Goal: Information Seeking & Learning: Understand process/instructions

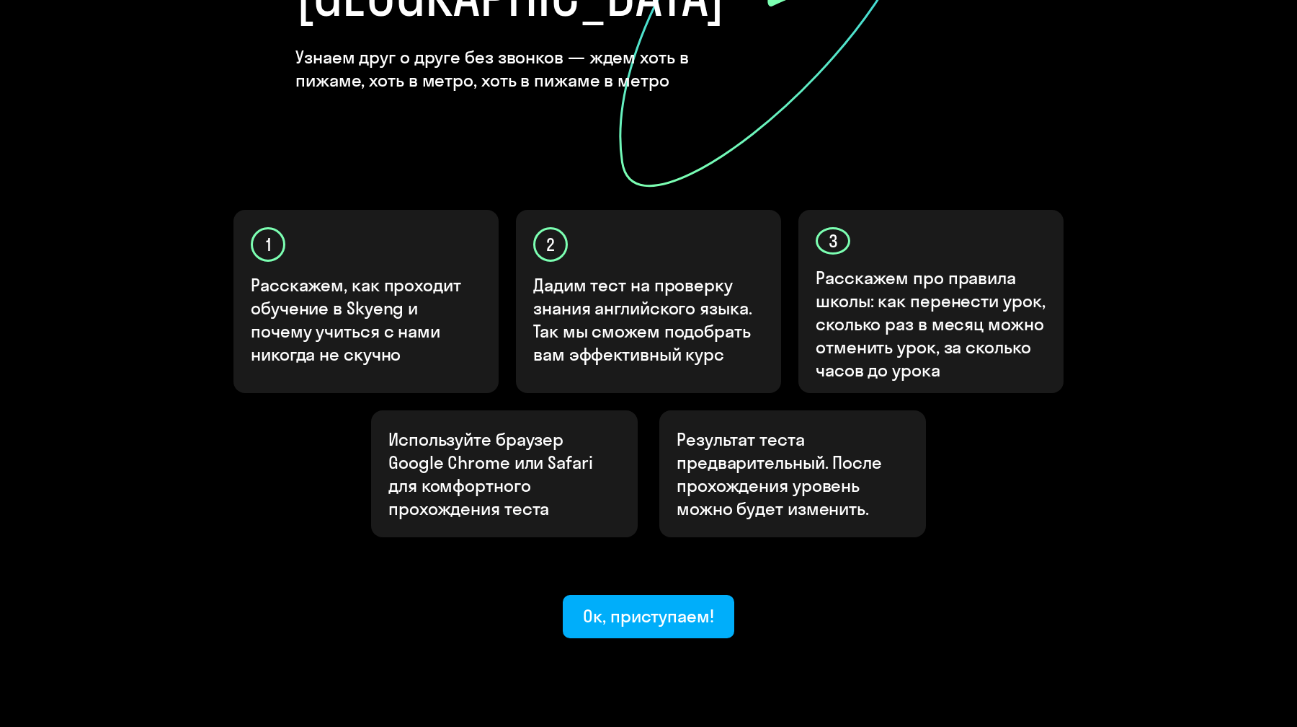
scroll to position [314, 0]
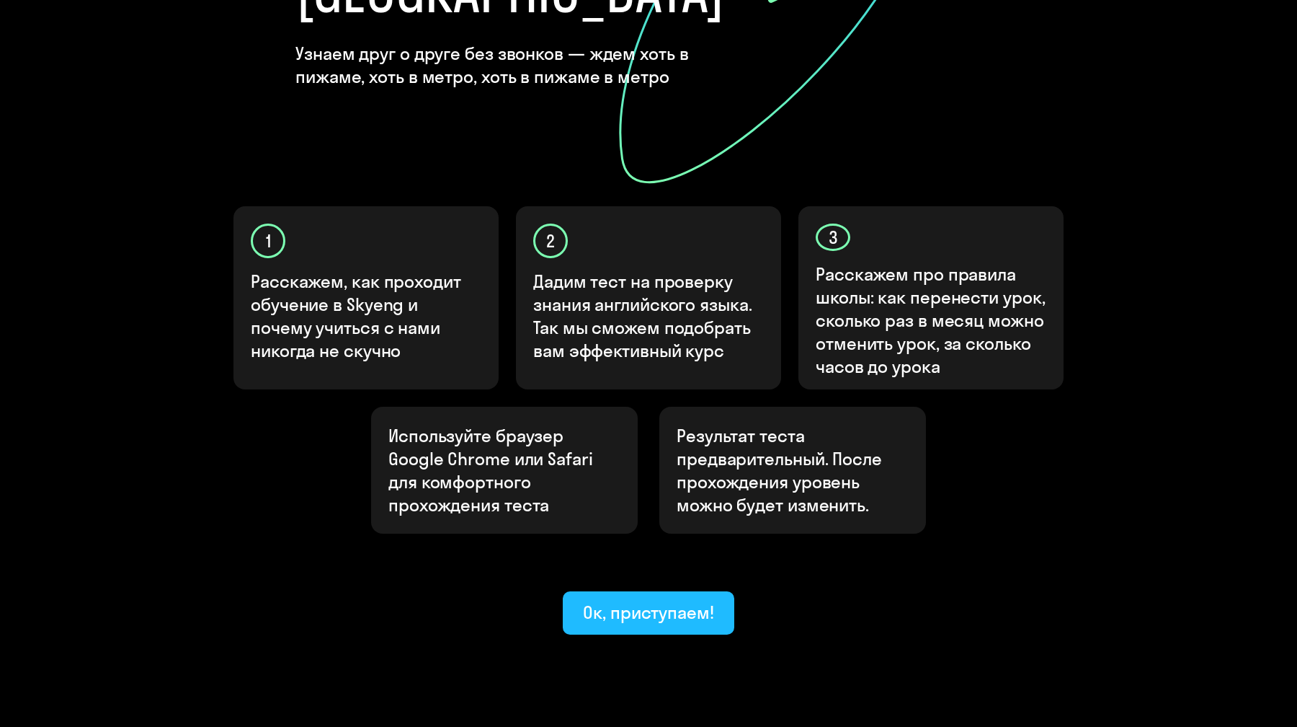
click at [642, 600] on div "Ок, приступаем!" at bounding box center [648, 611] width 131 height 23
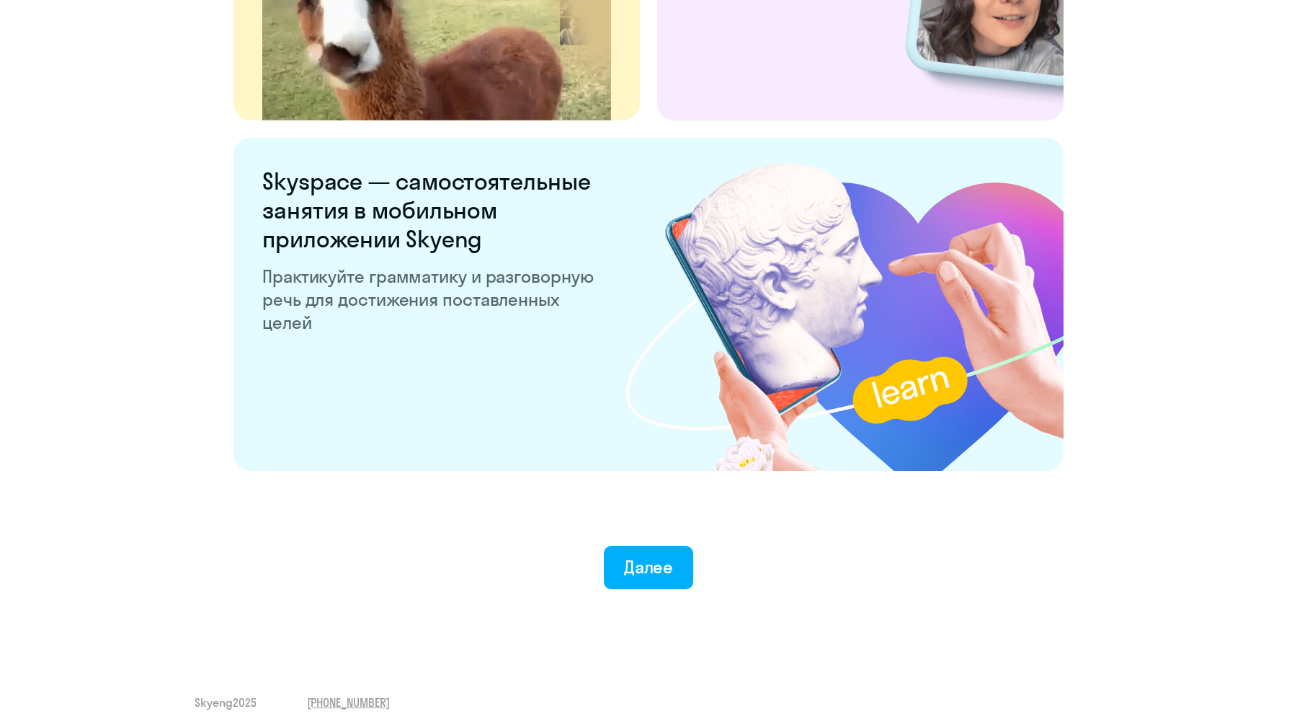
scroll to position [2613, 0]
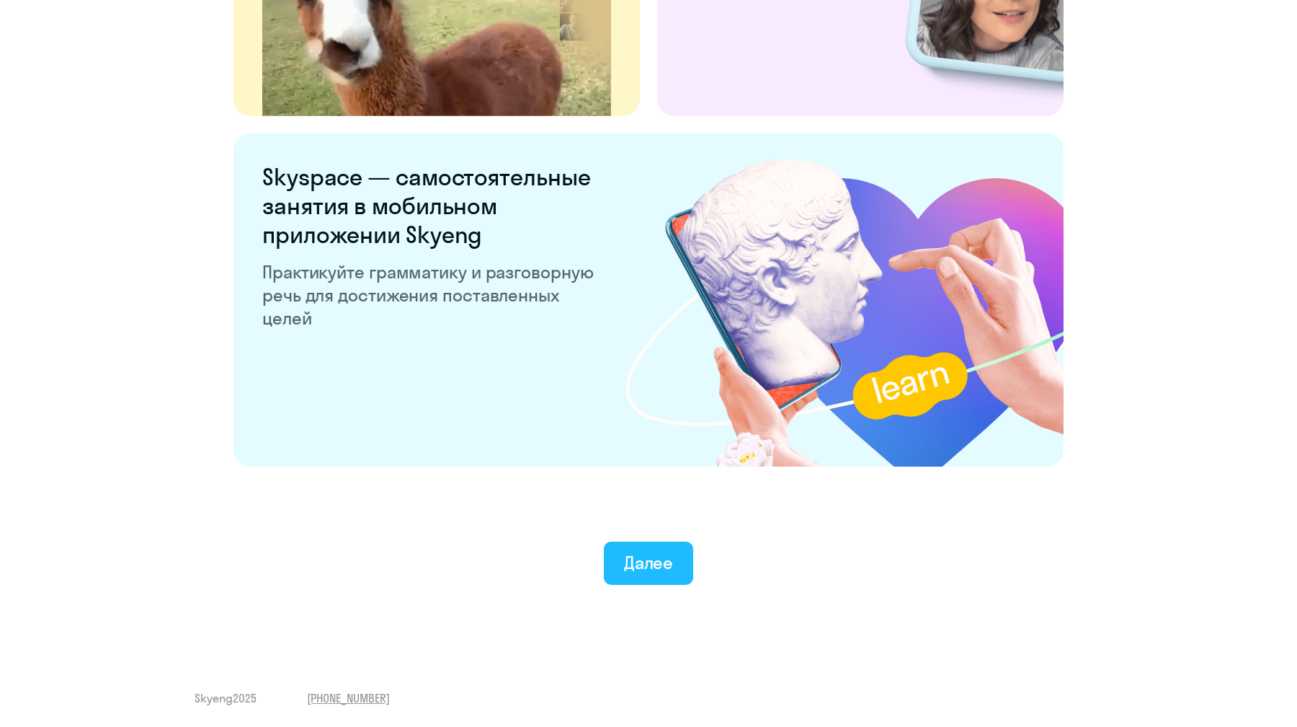
click at [630, 559] on div "Далее" at bounding box center [649, 562] width 50 height 23
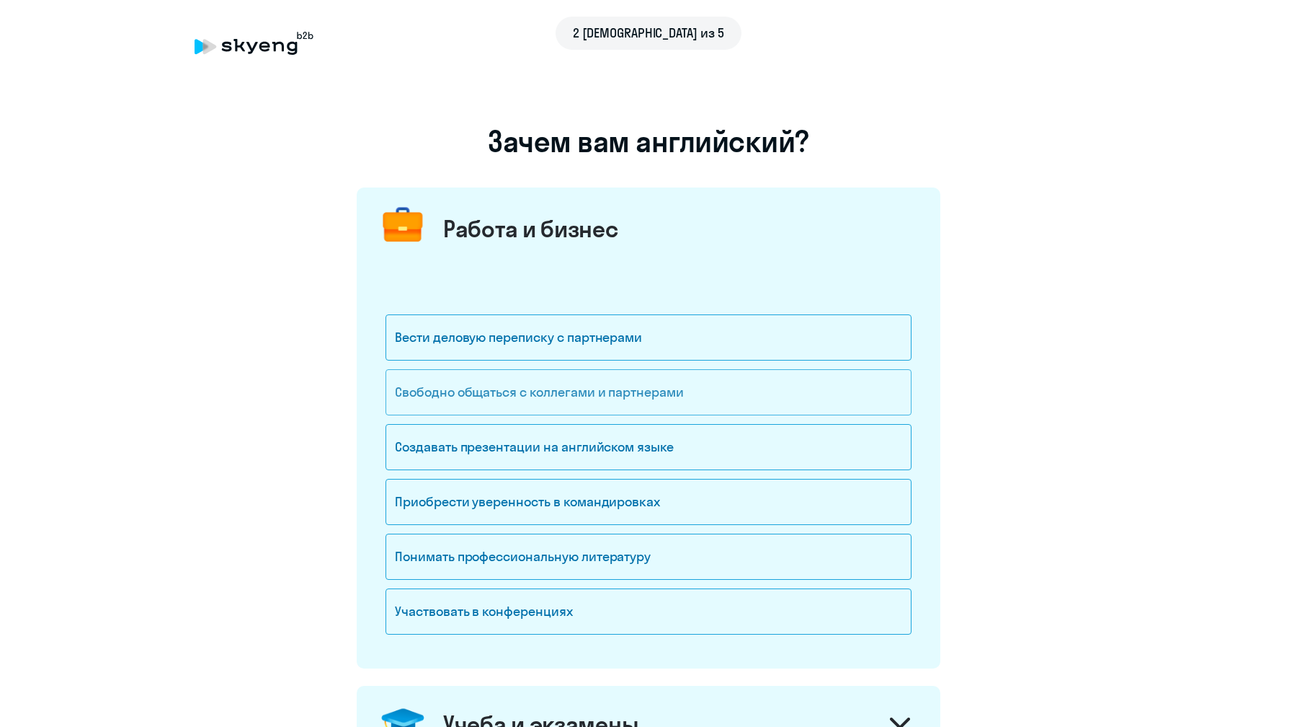
click at [501, 378] on div "Свободно общаться с коллегами и партнерами" at bounding box center [649, 392] width 526 height 46
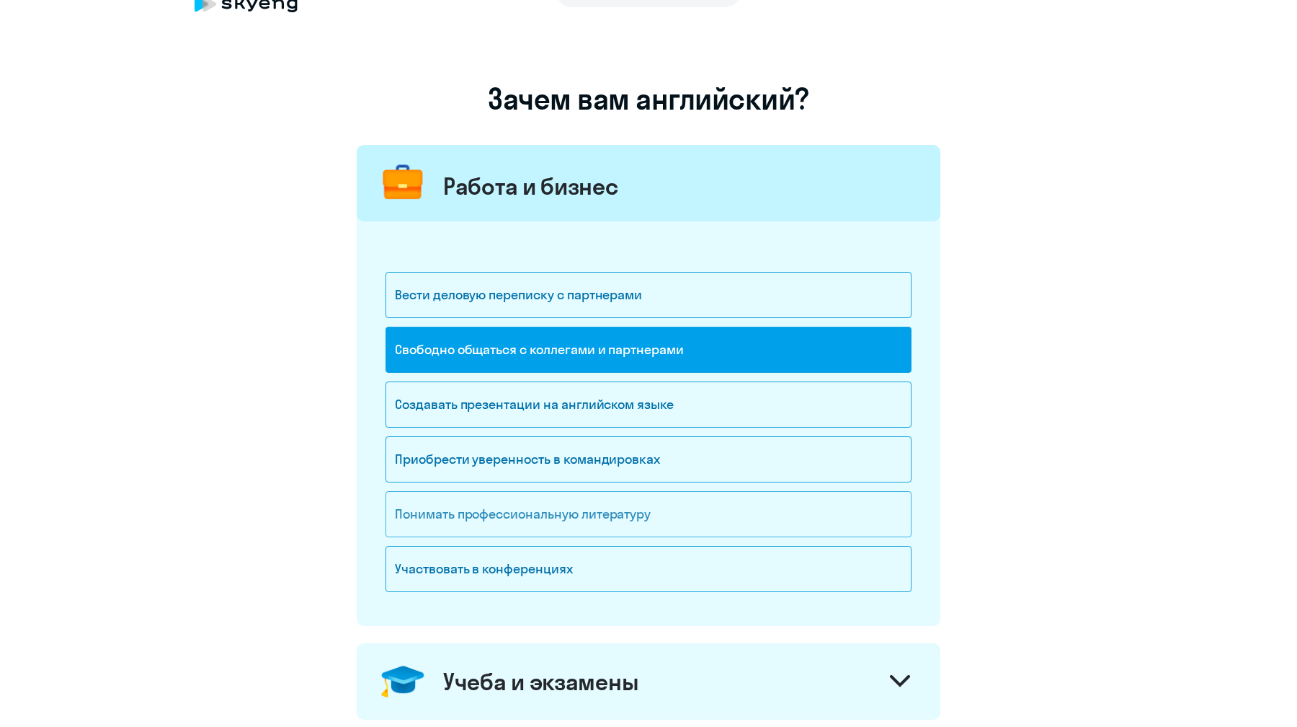
scroll to position [63, 0]
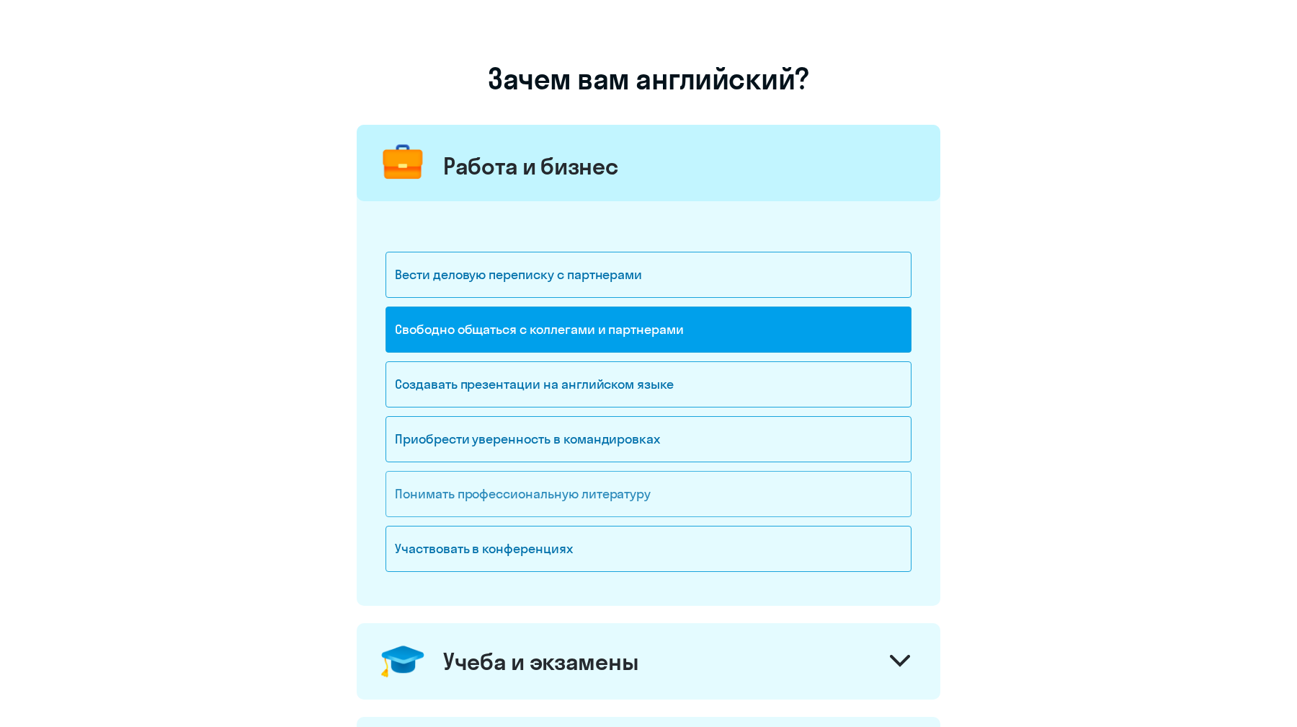
click at [488, 509] on div "Понимать профессиональную литературу" at bounding box center [649, 494] width 526 height 46
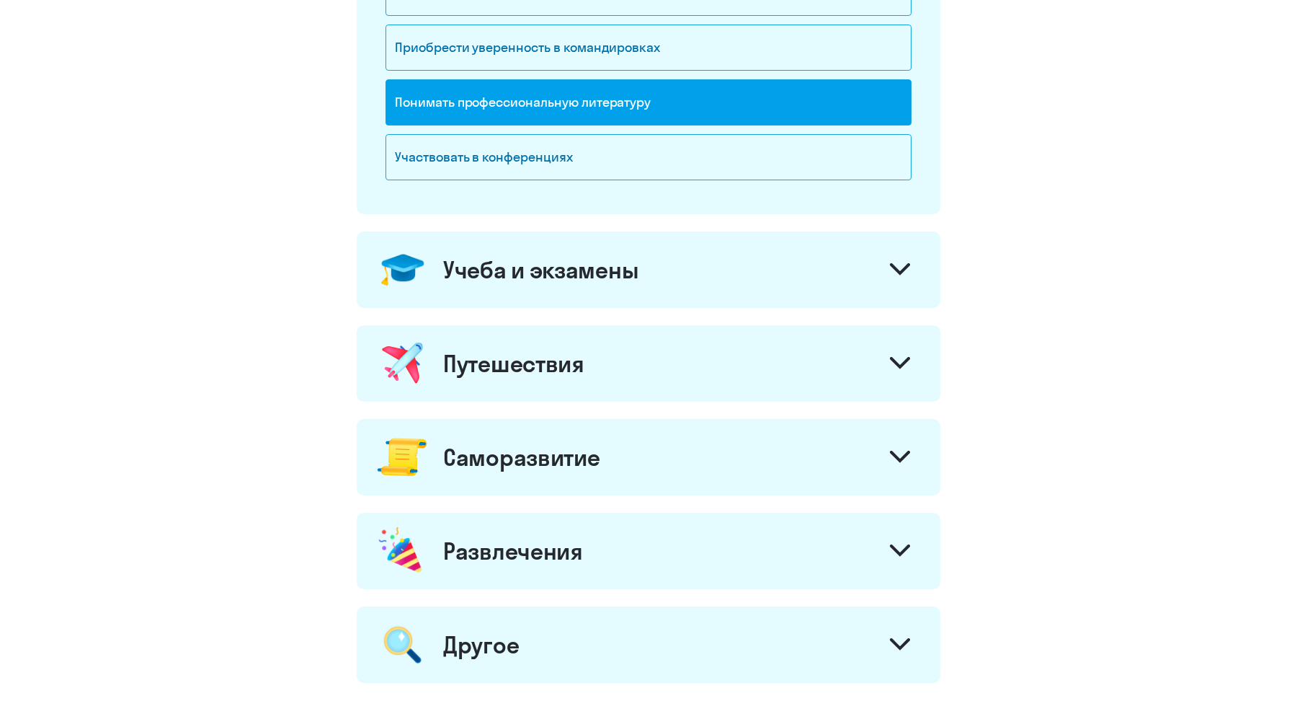
scroll to position [517, 0]
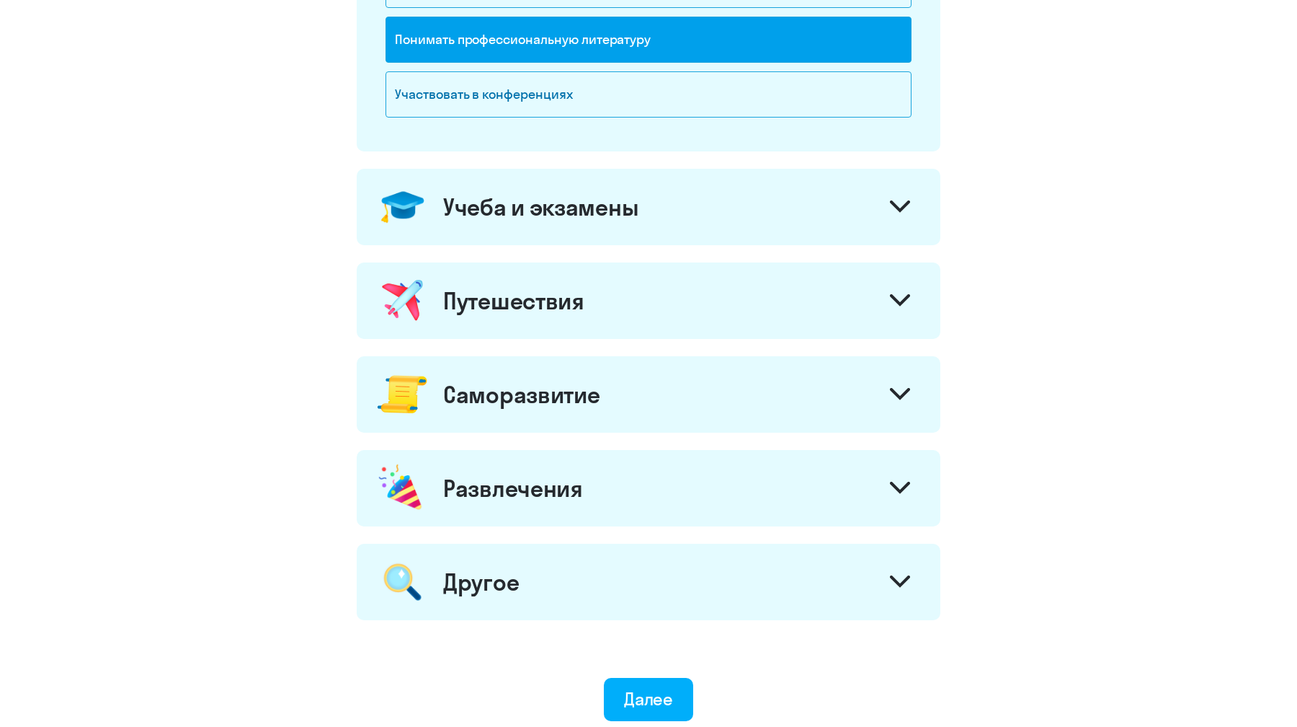
click at [894, 216] on div at bounding box center [900, 208] width 35 height 35
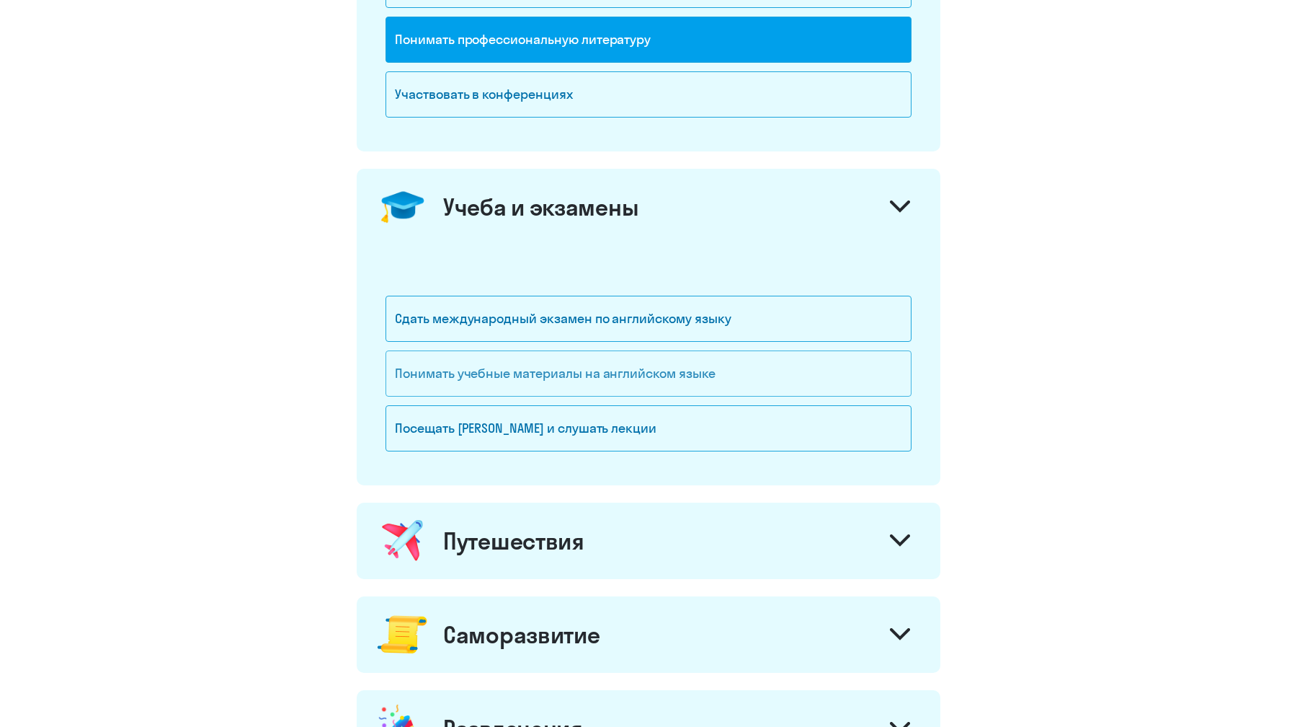
click at [741, 377] on div "Понимать учебные материалы на английском языке" at bounding box center [649, 373] width 526 height 46
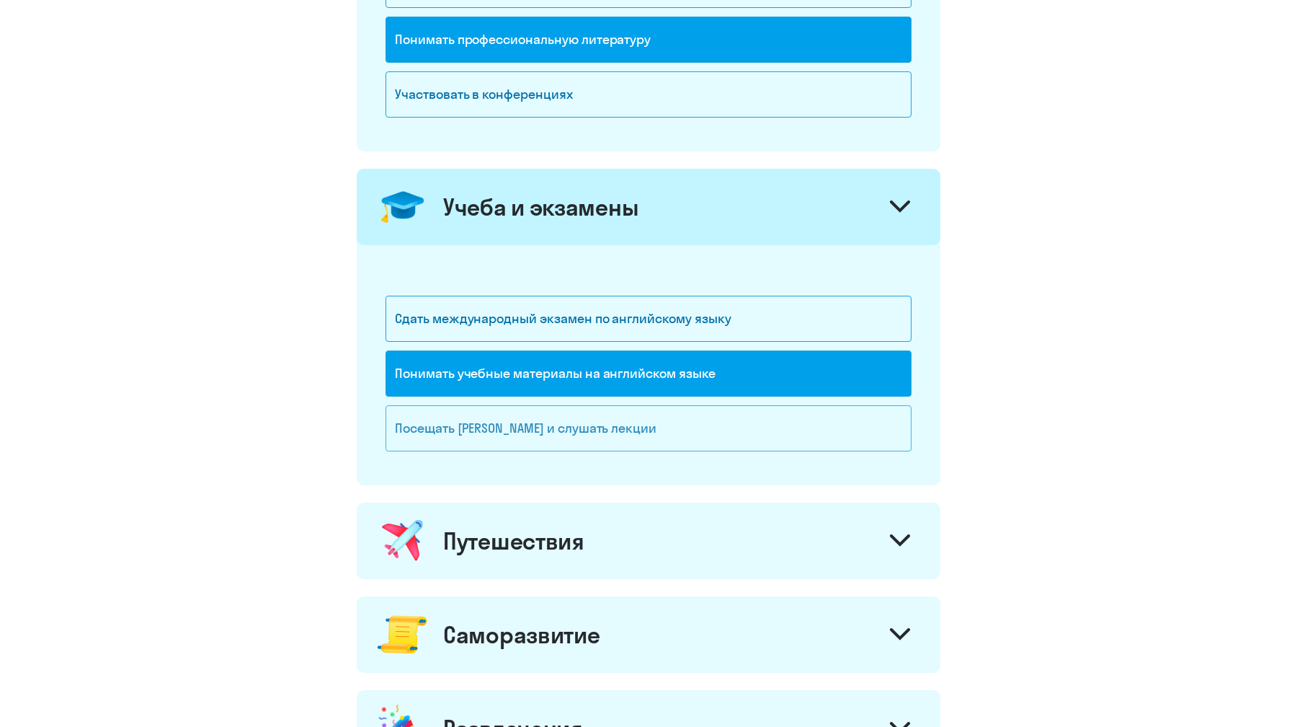
click at [714, 418] on div "Посещать [PERSON_NAME] и слушать лекции" at bounding box center [649, 428] width 526 height 46
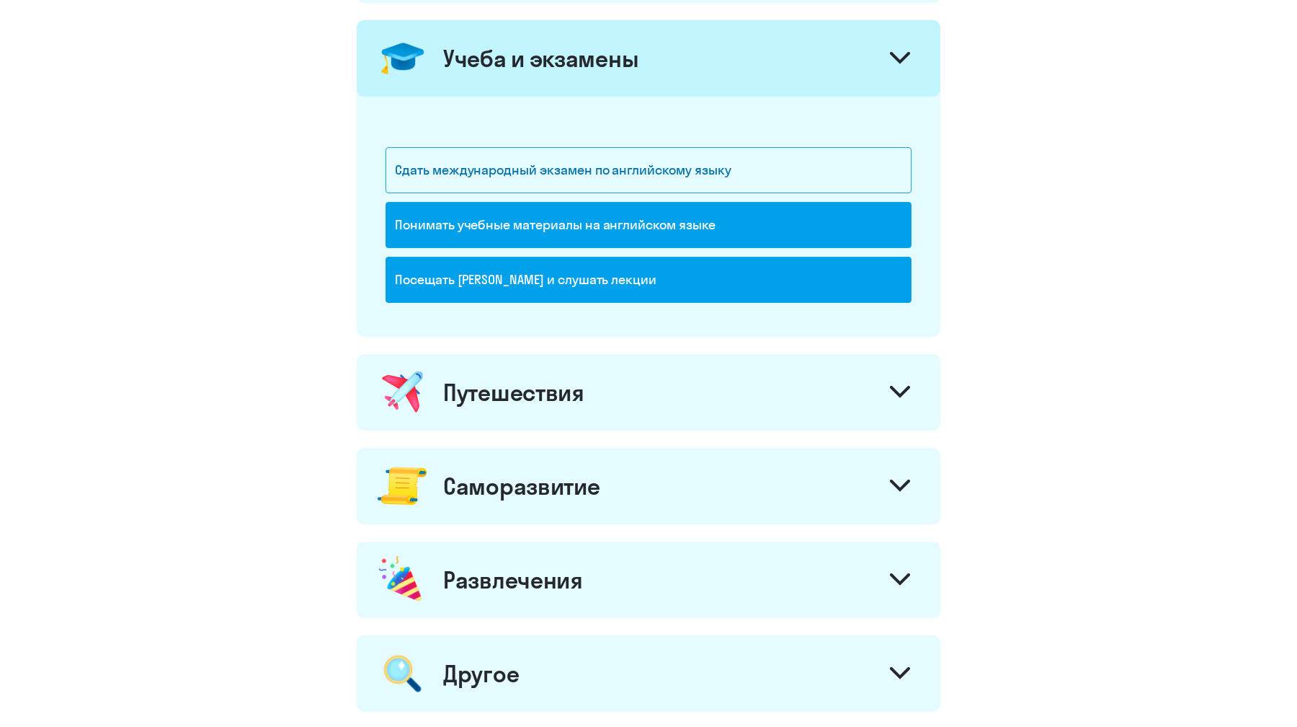
scroll to position [675, 0]
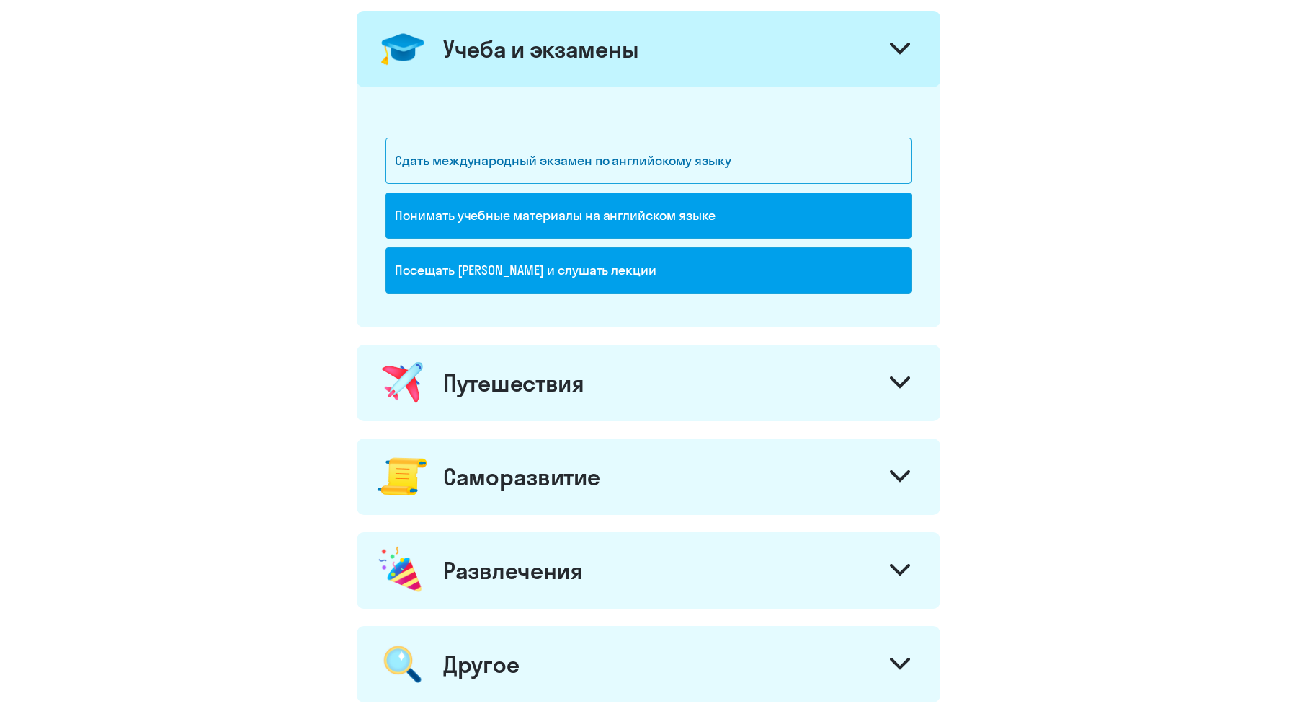
click at [886, 384] on div at bounding box center [900, 384] width 35 height 35
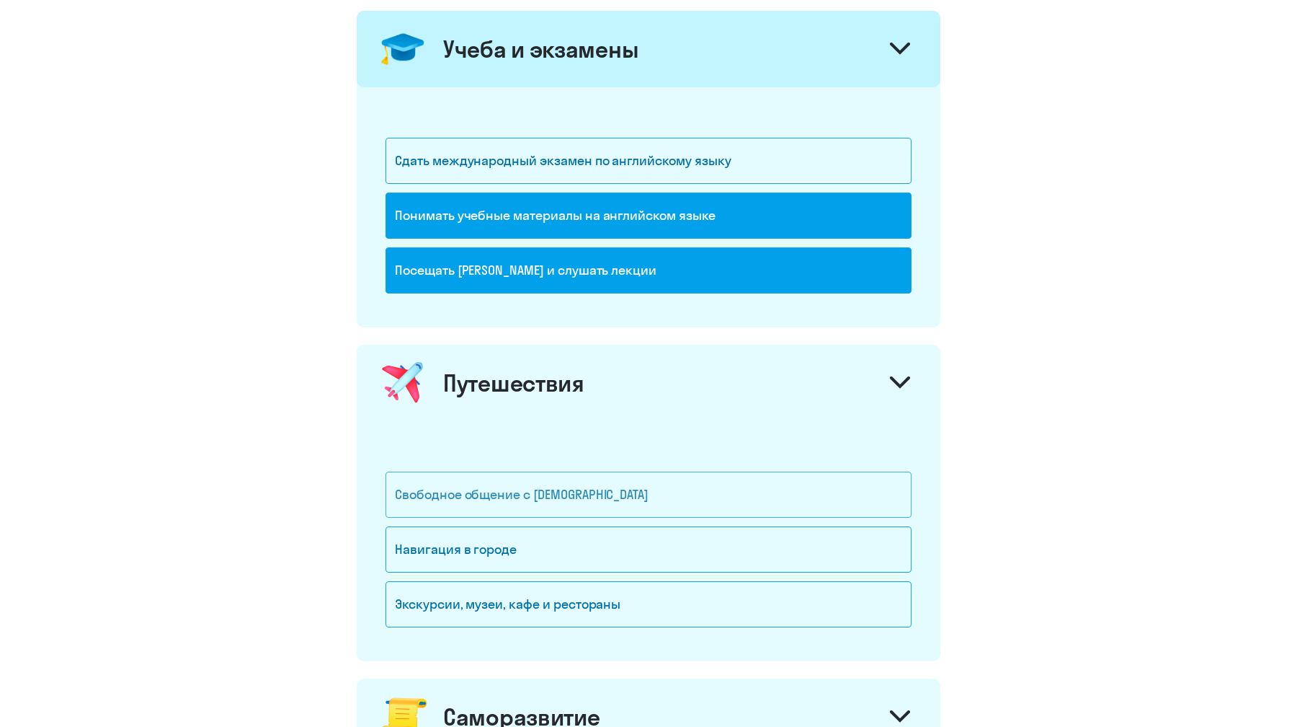
click at [702, 491] on div "Свободное общение с [DEMOGRAPHIC_DATA]" at bounding box center [649, 494] width 526 height 46
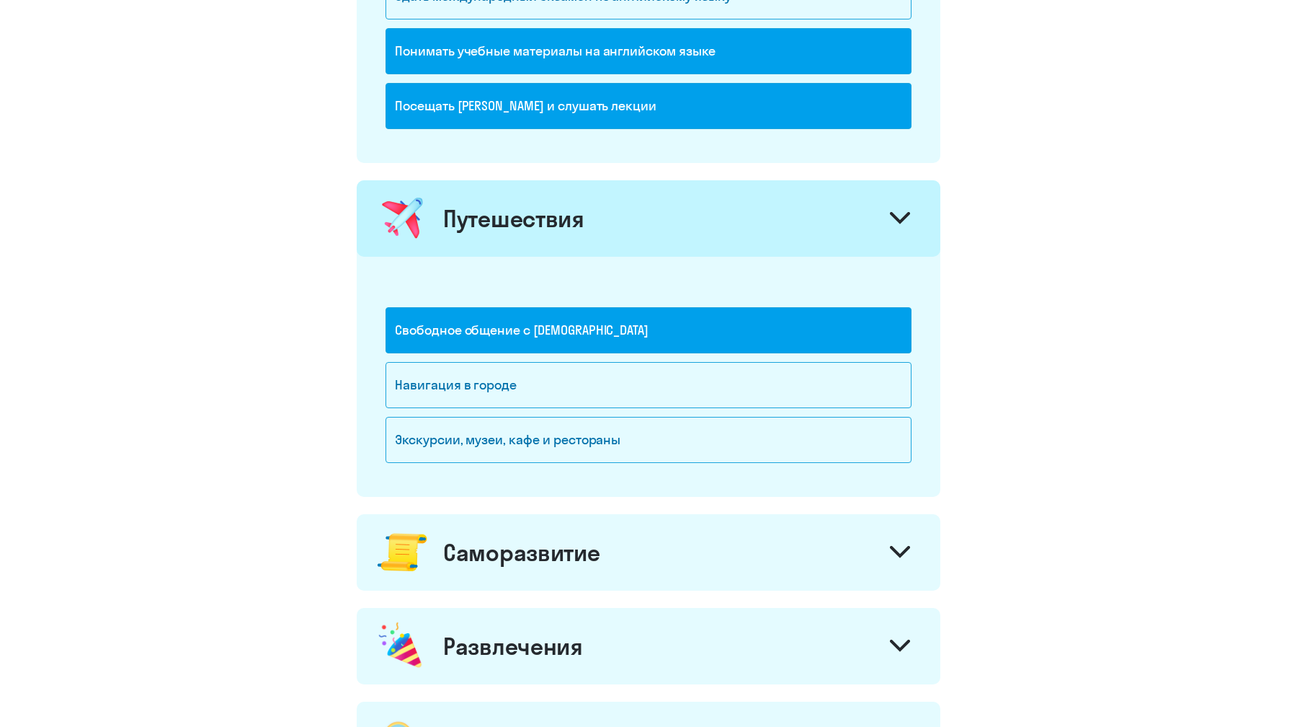
scroll to position [844, 0]
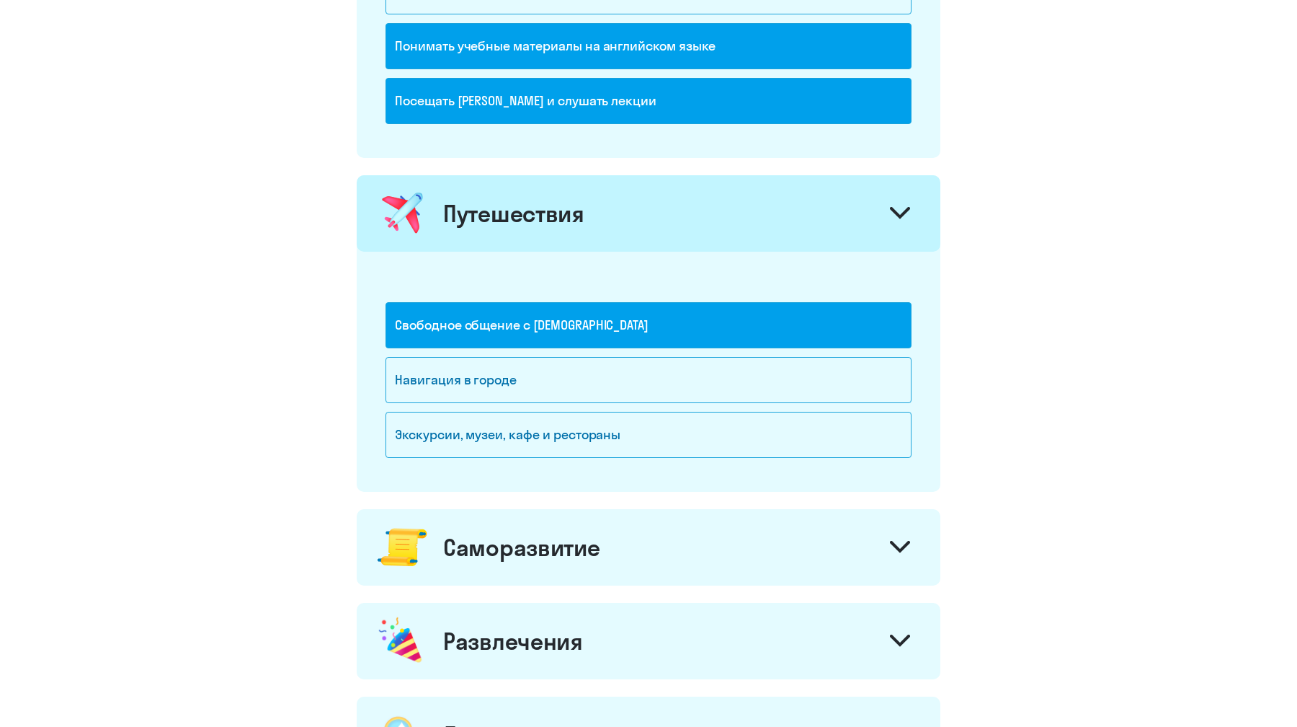
click at [726, 532] on div "Саморазвитие" at bounding box center [649, 547] width 584 height 76
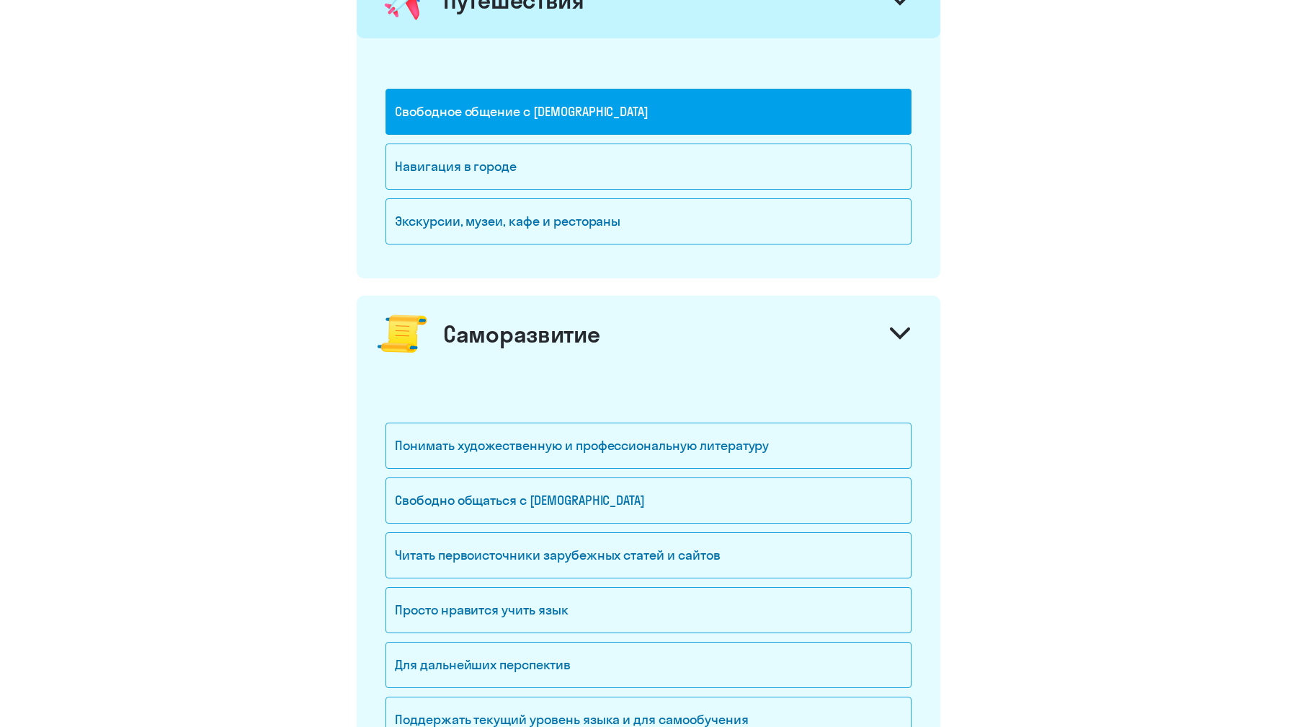
scroll to position [1067, 0]
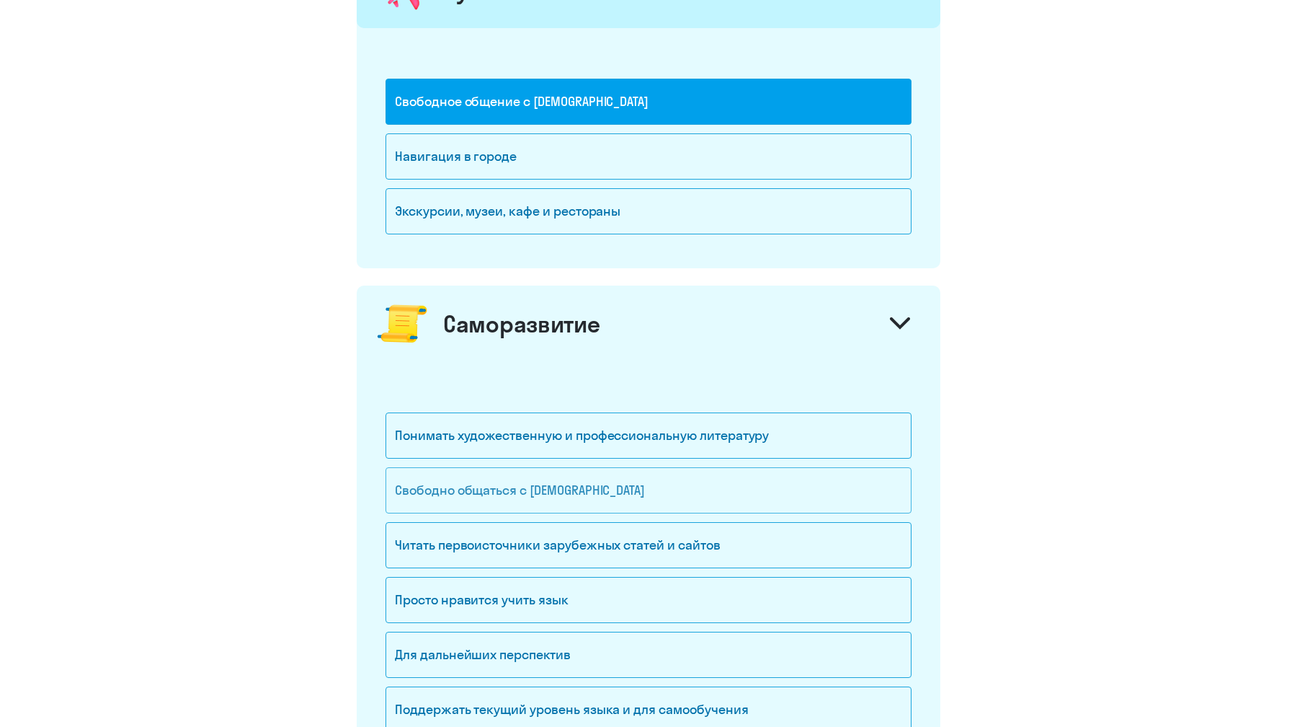
click at [706, 497] on div "Свободно общаться с [DEMOGRAPHIC_DATA]" at bounding box center [649, 490] width 526 height 46
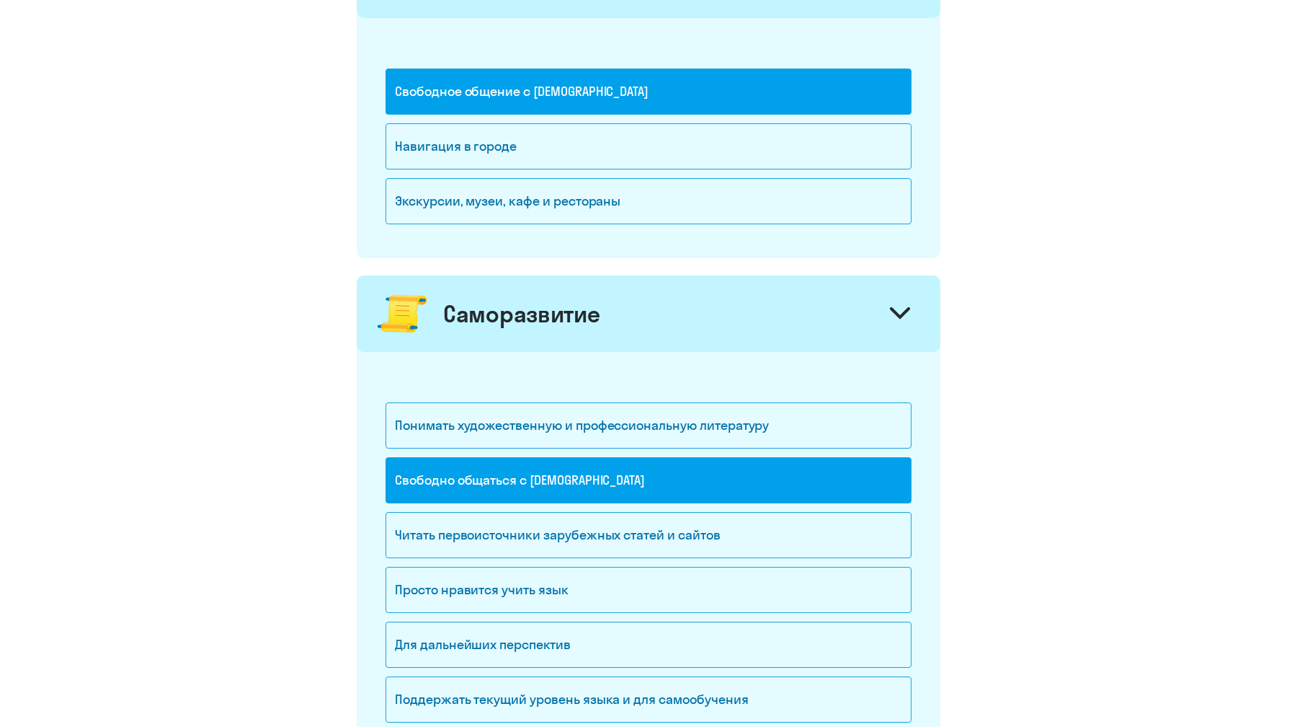
scroll to position [1084, 0]
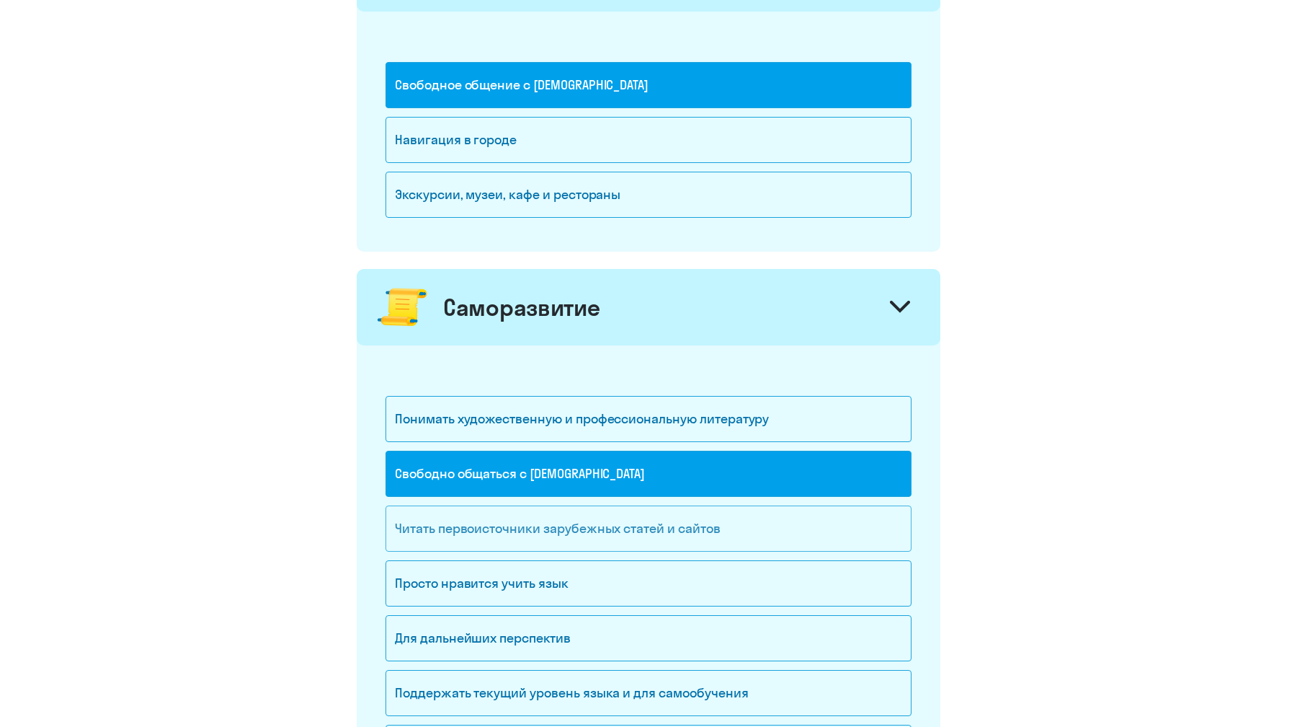
click at [714, 537] on div "Читать первоисточники зарубежных статей и сайтов" at bounding box center [649, 528] width 526 height 46
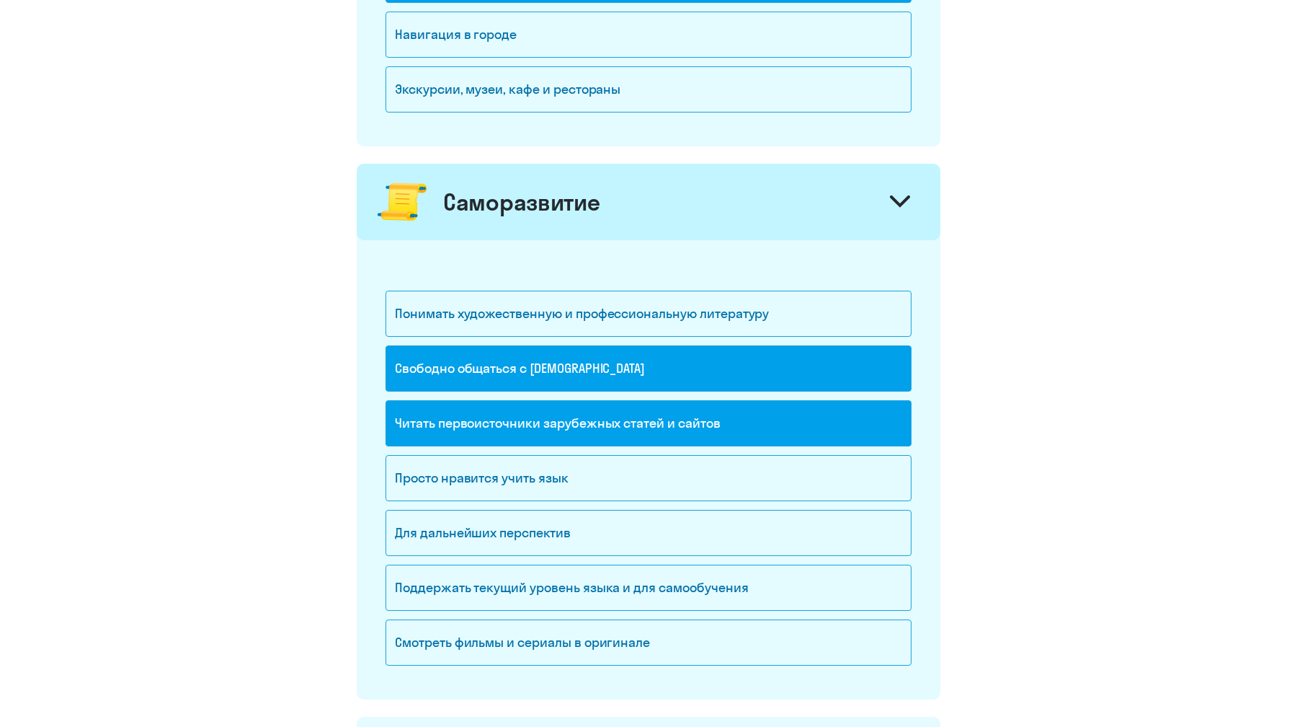
scroll to position [1191, 0]
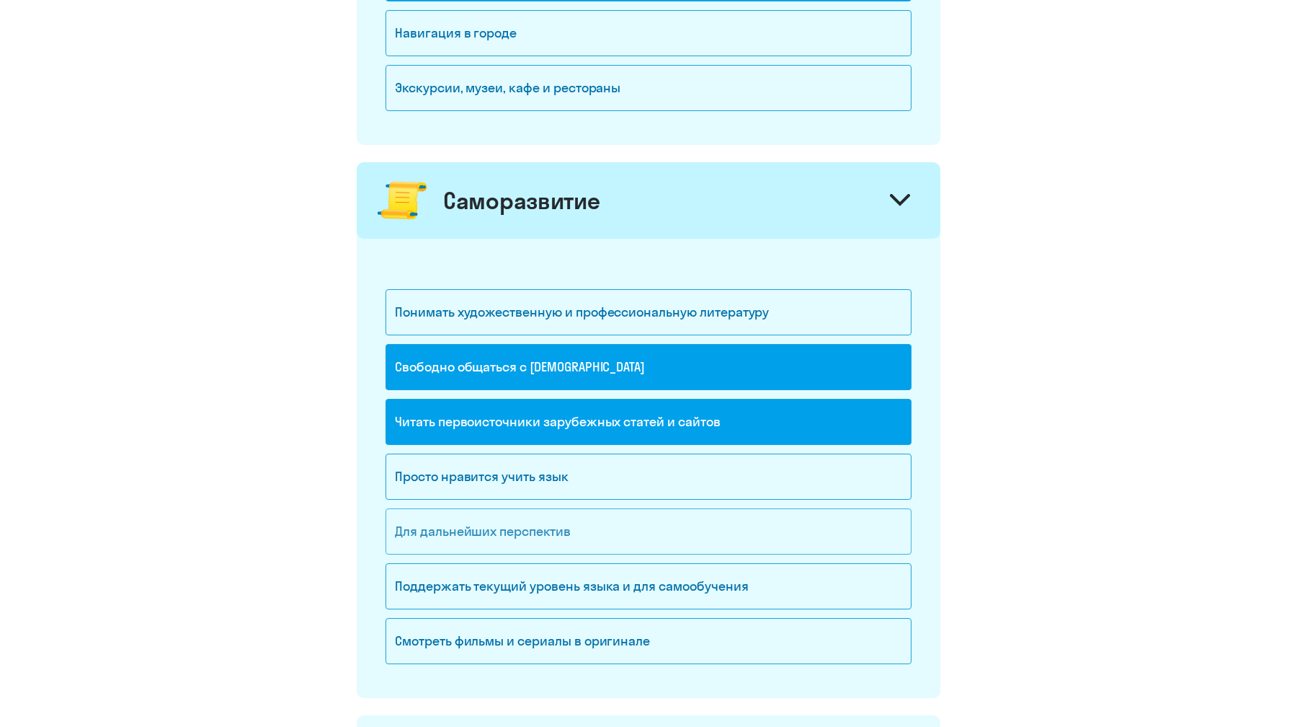
click at [683, 539] on div "Для дальнейших перспектив" at bounding box center [649, 531] width 526 height 46
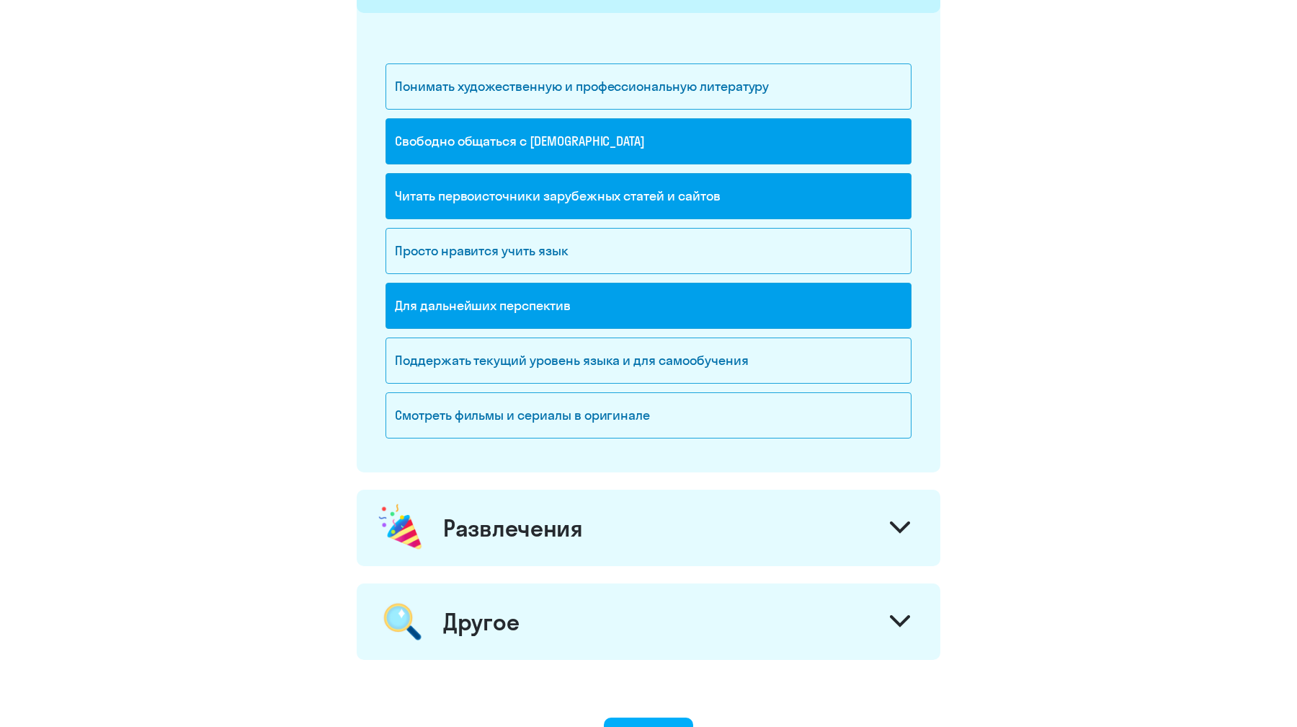
scroll to position [1427, 0]
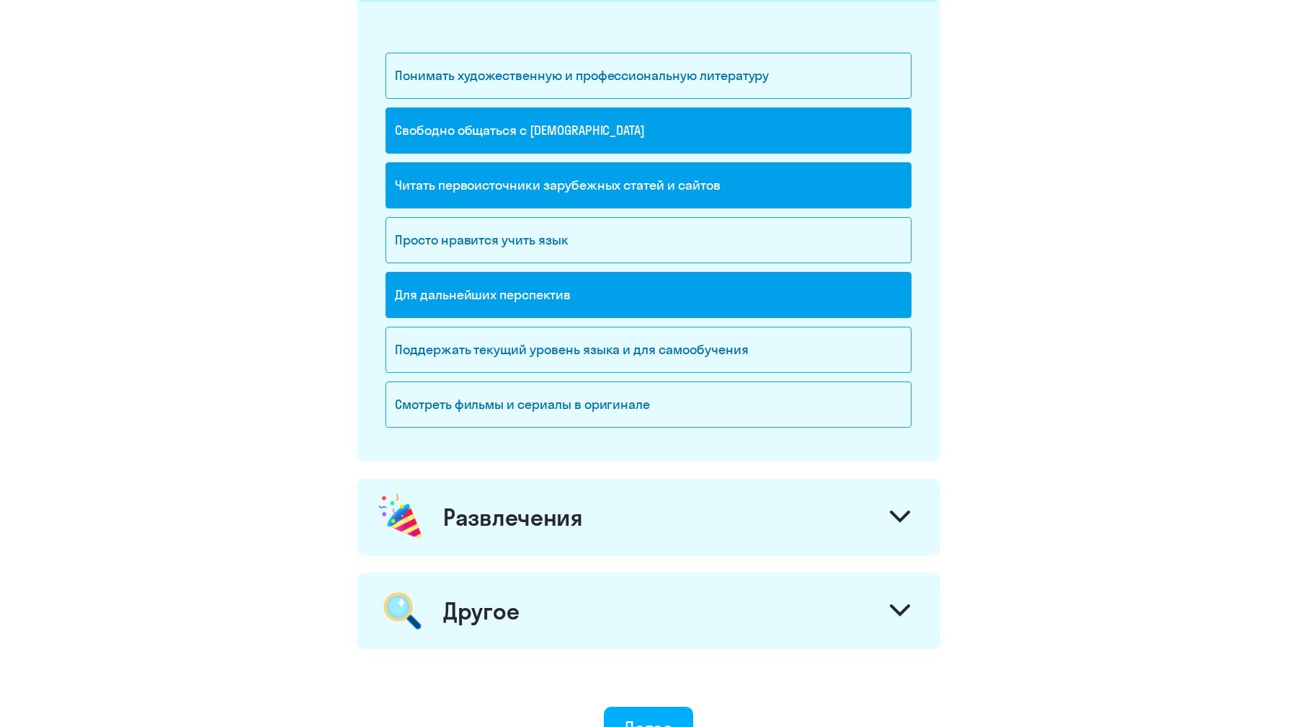
click at [703, 511] on div "Развлечения" at bounding box center [649, 517] width 584 height 76
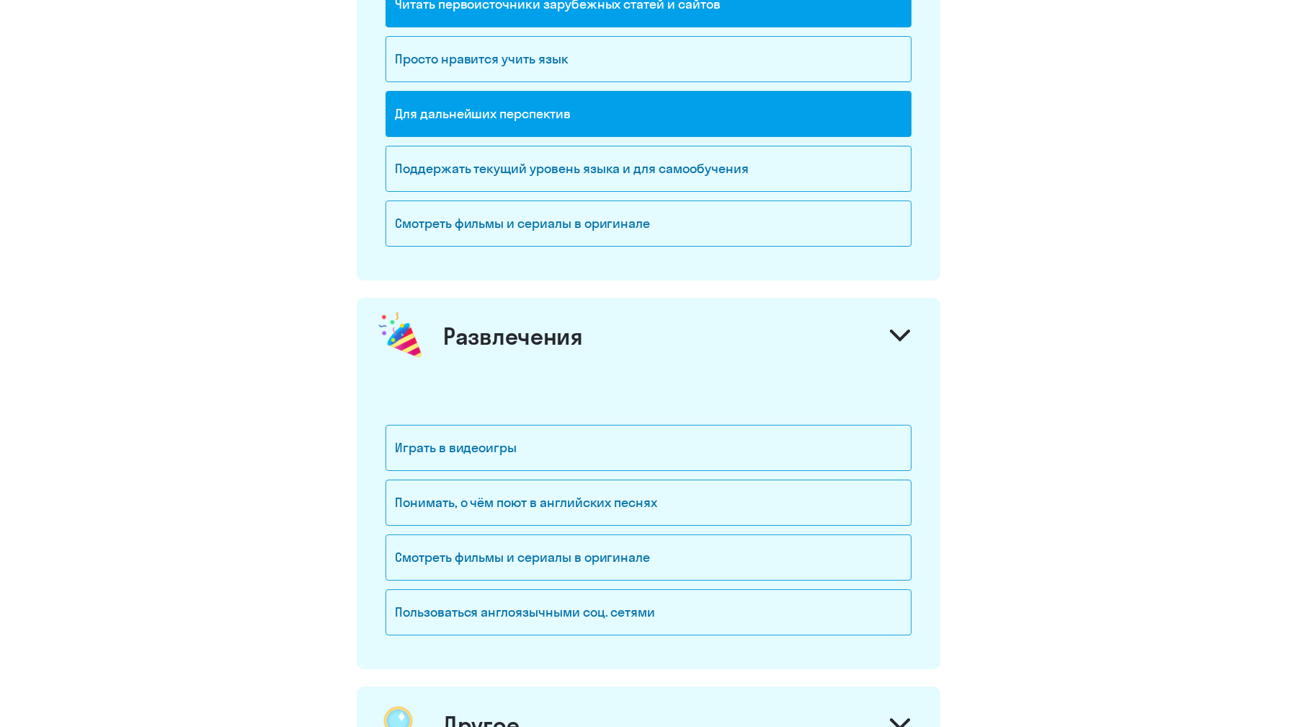
scroll to position [1611, 0]
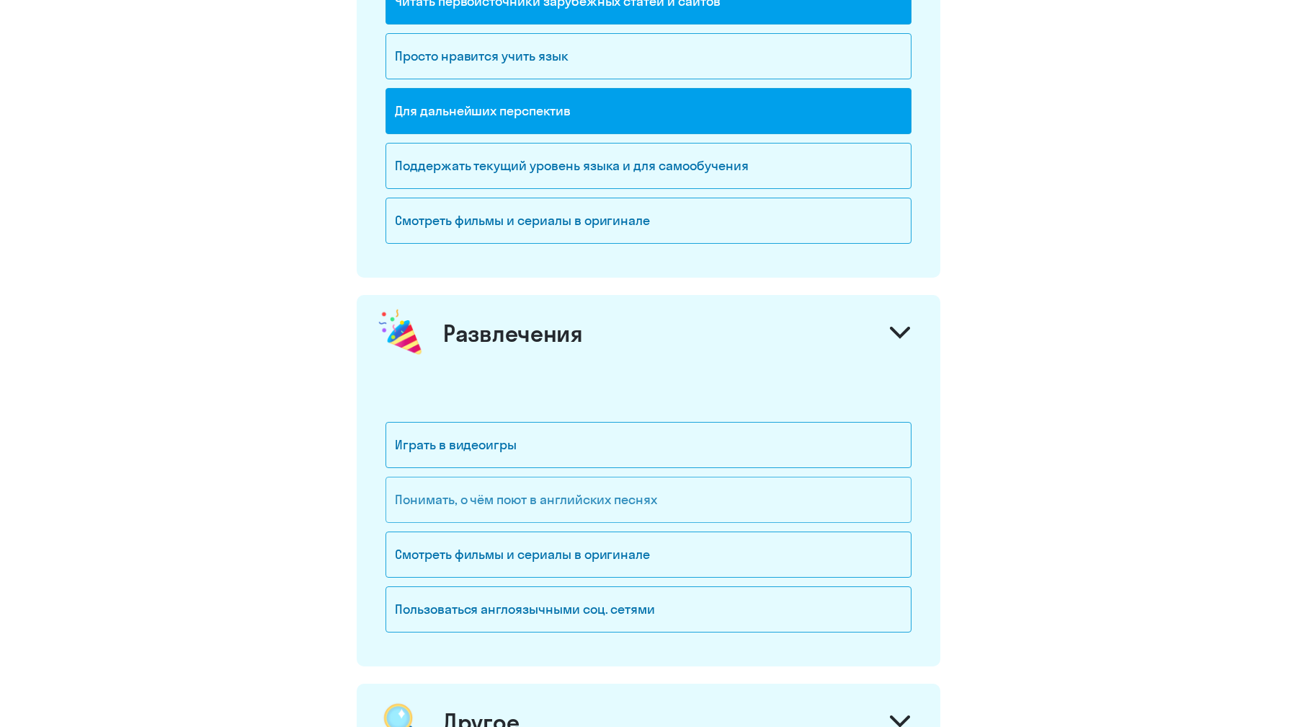
click at [503, 515] on div "Понимать, о чём поют в английских песнях" at bounding box center [649, 499] width 526 height 46
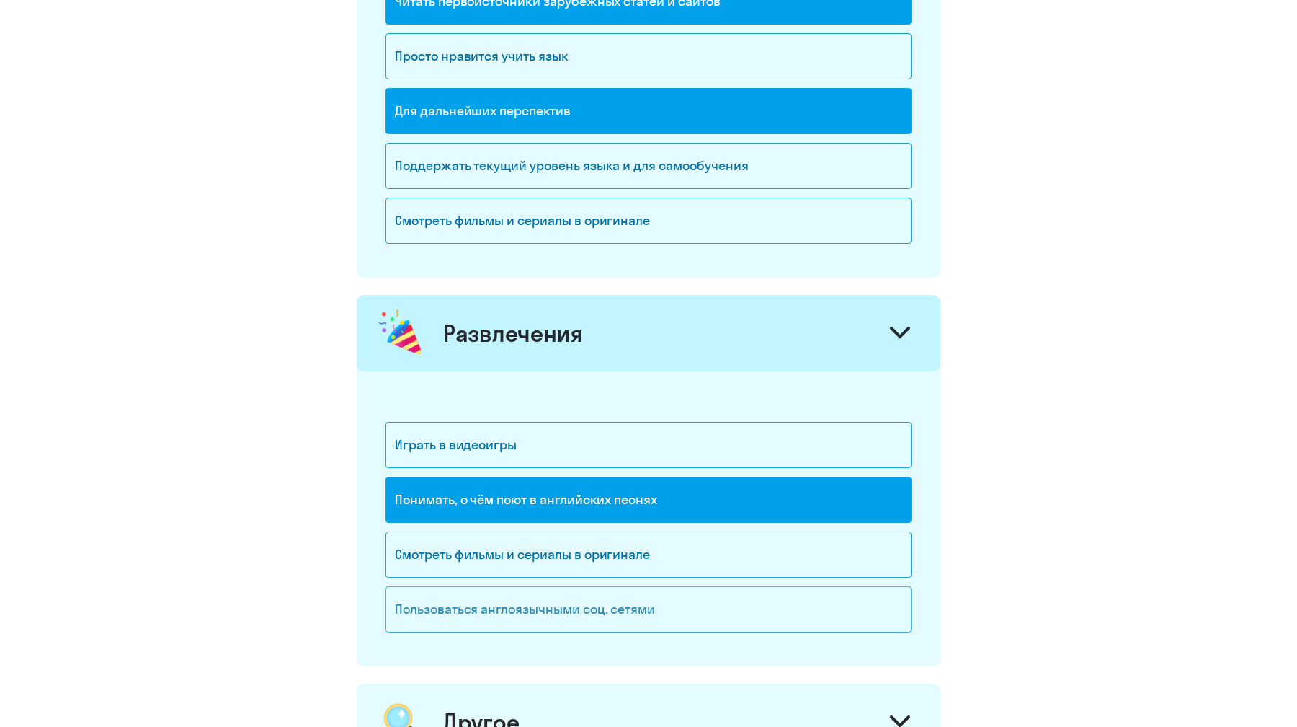
click at [502, 623] on div "Пользоваться англоязычными соц. сетями" at bounding box center [649, 609] width 526 height 46
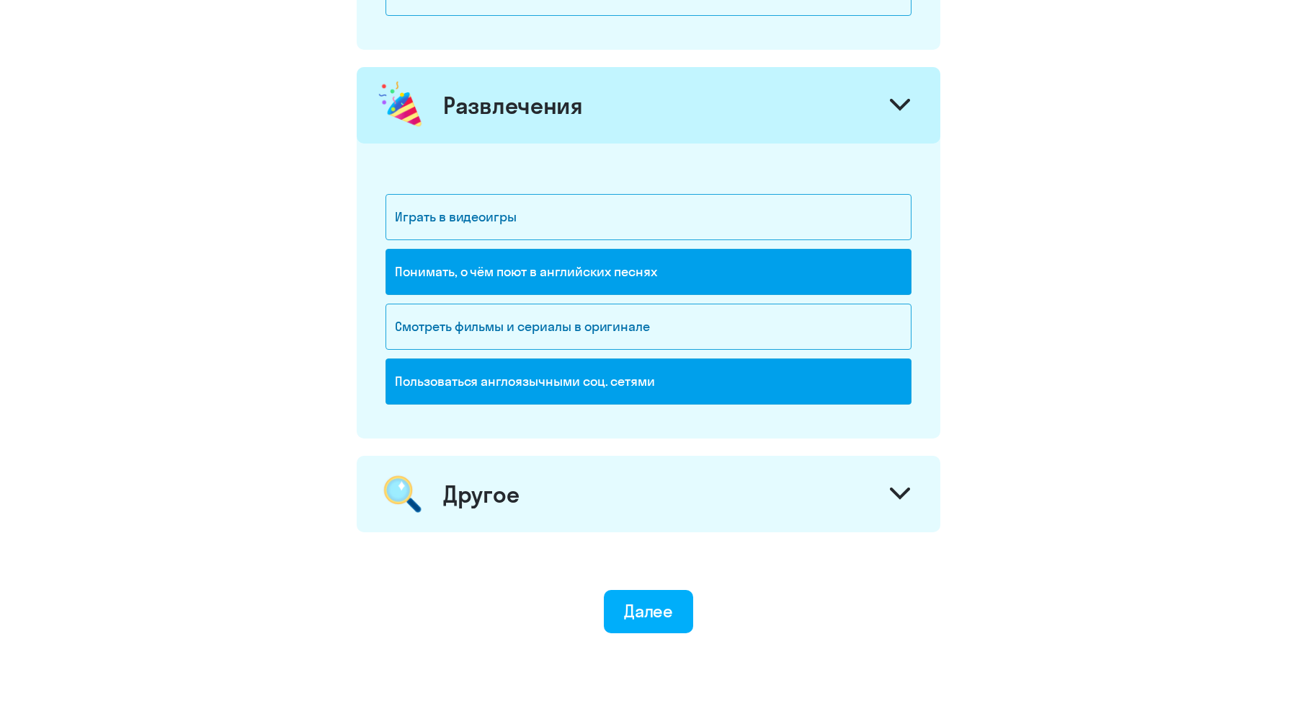
scroll to position [1843, 0]
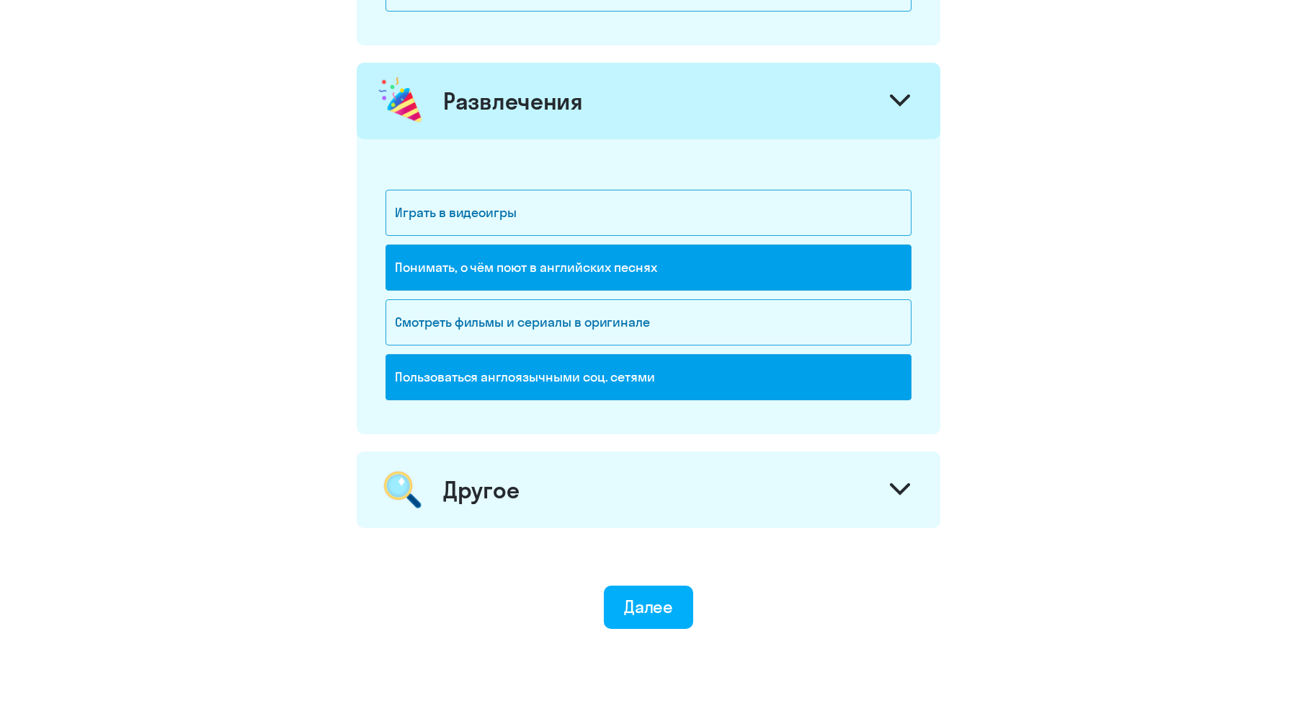
click at [632, 485] on div "Другое" at bounding box center [649, 489] width 584 height 76
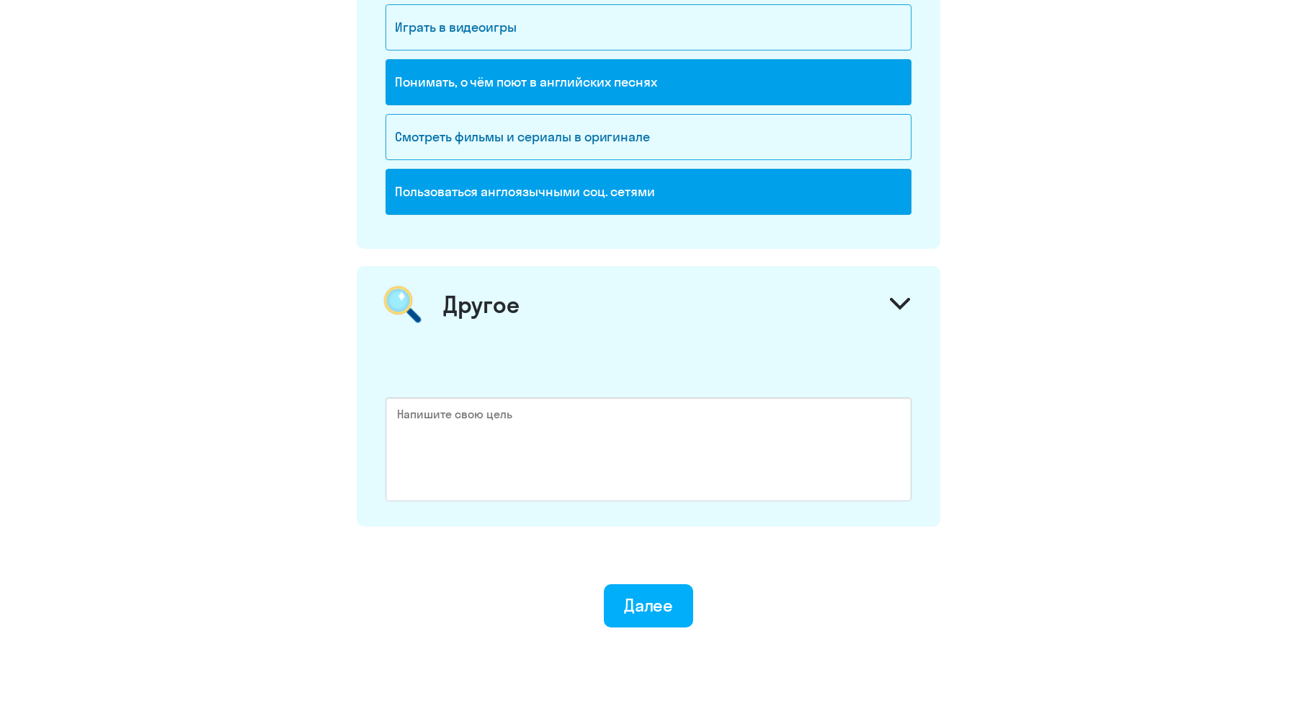
scroll to position [2066, 0]
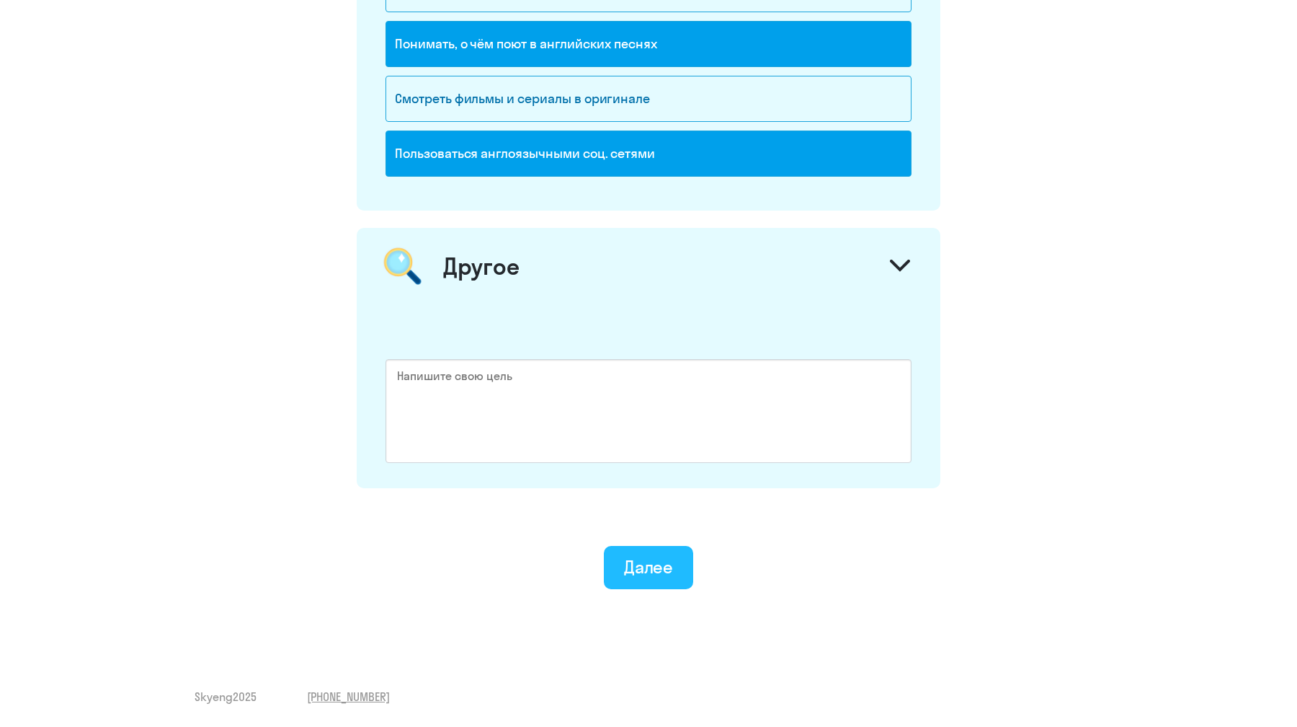
click at [648, 551] on button "Далее" at bounding box center [649, 567] width 90 height 43
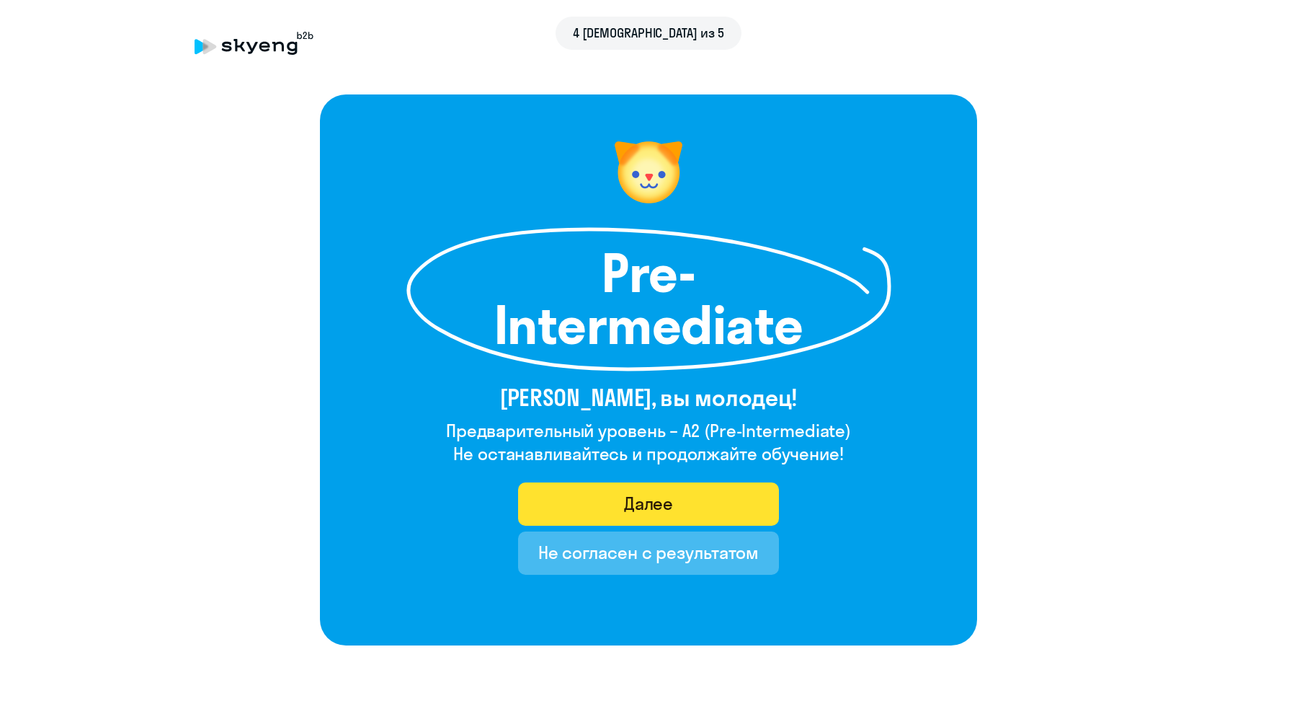
click at [588, 499] on button "Далее" at bounding box center [649, 503] width 262 height 43
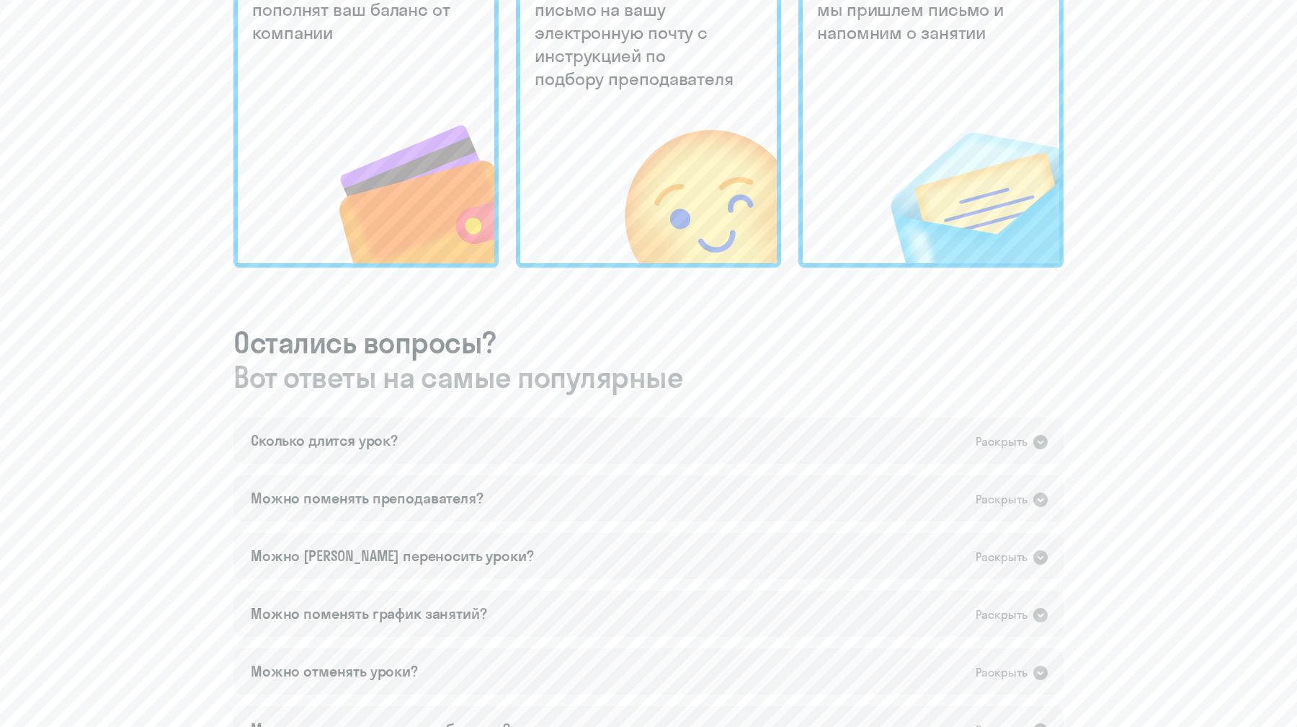
scroll to position [498, 0]
click at [1035, 444] on icon at bounding box center [1041, 441] width 14 height 14
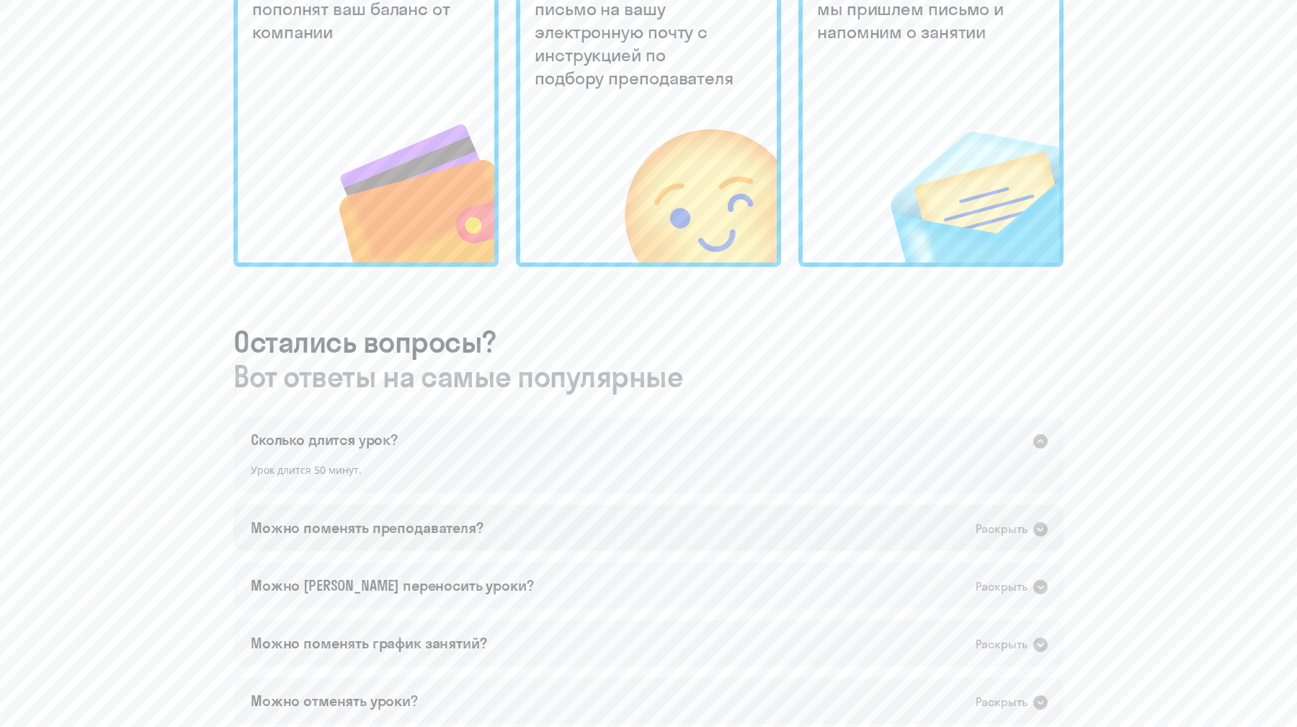
click at [1017, 527] on div "Раскрыть" at bounding box center [1002, 529] width 52 height 18
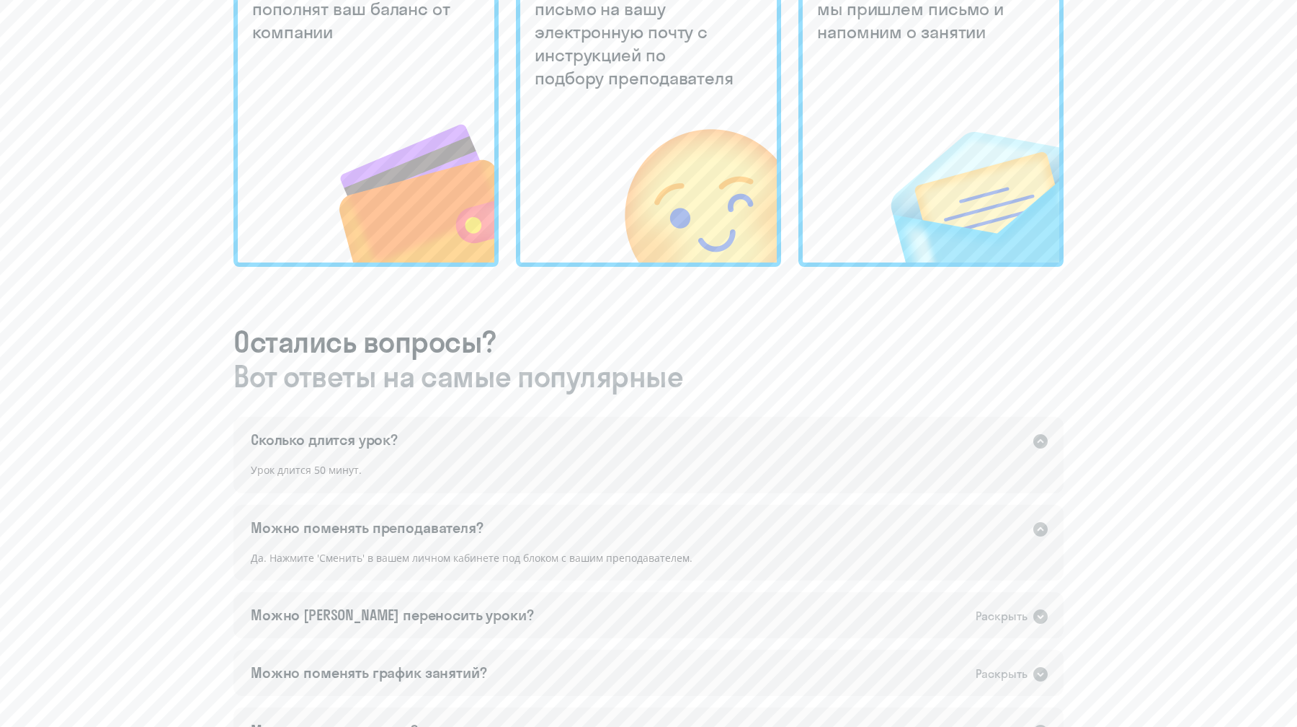
scroll to position [538, 0]
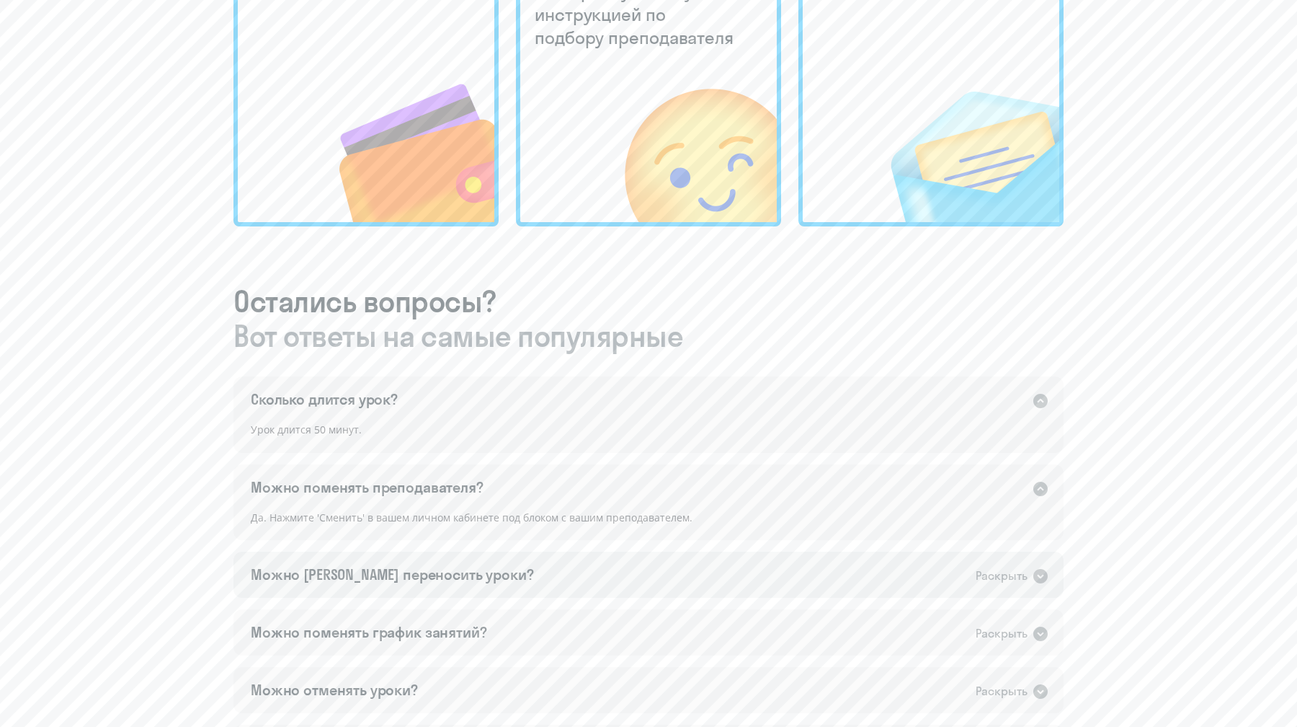
click at [985, 581] on div "Раскрыть" at bounding box center [1002, 576] width 52 height 18
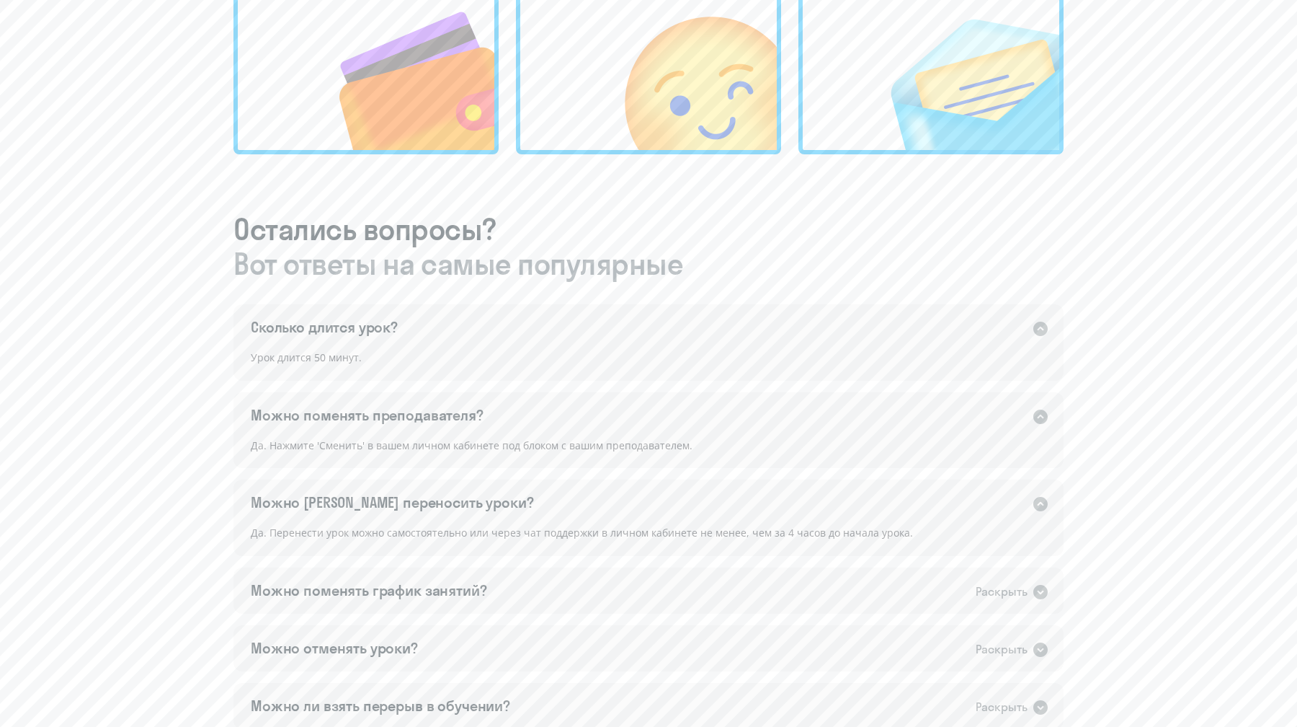
scroll to position [613, 0]
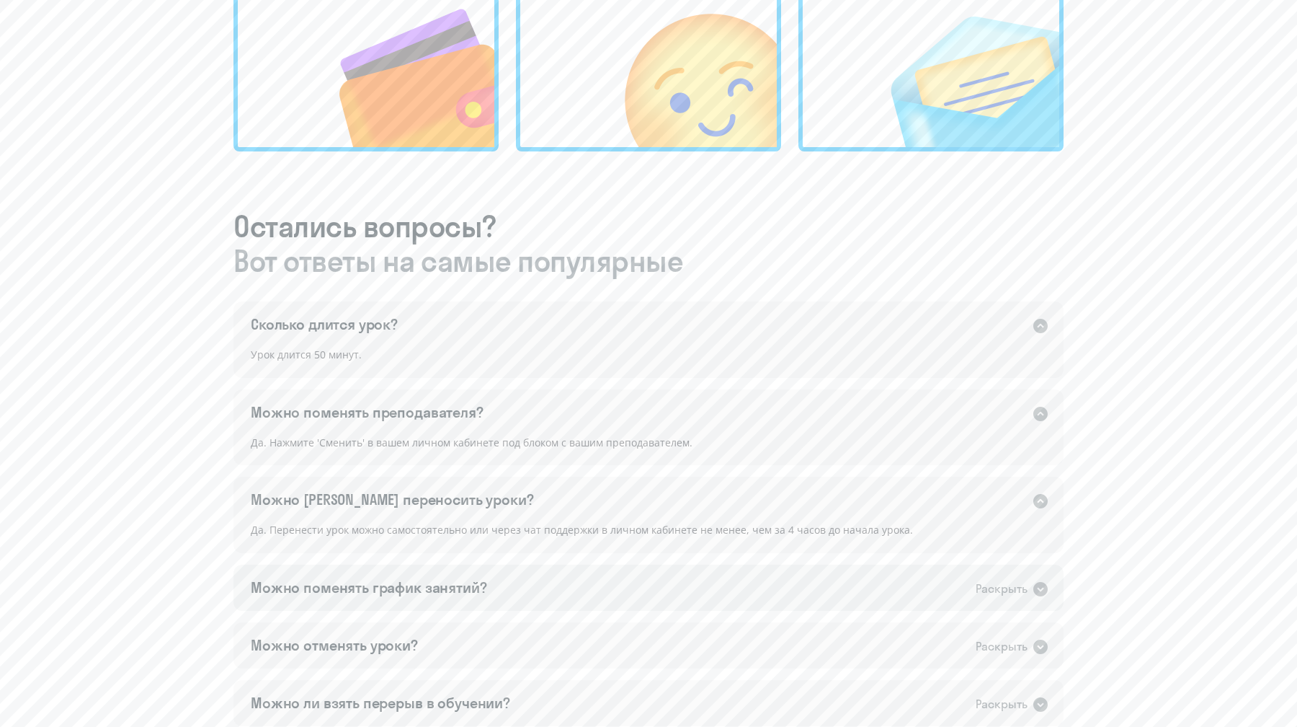
click at [1007, 587] on div "Раскрыть" at bounding box center [1002, 588] width 52 height 18
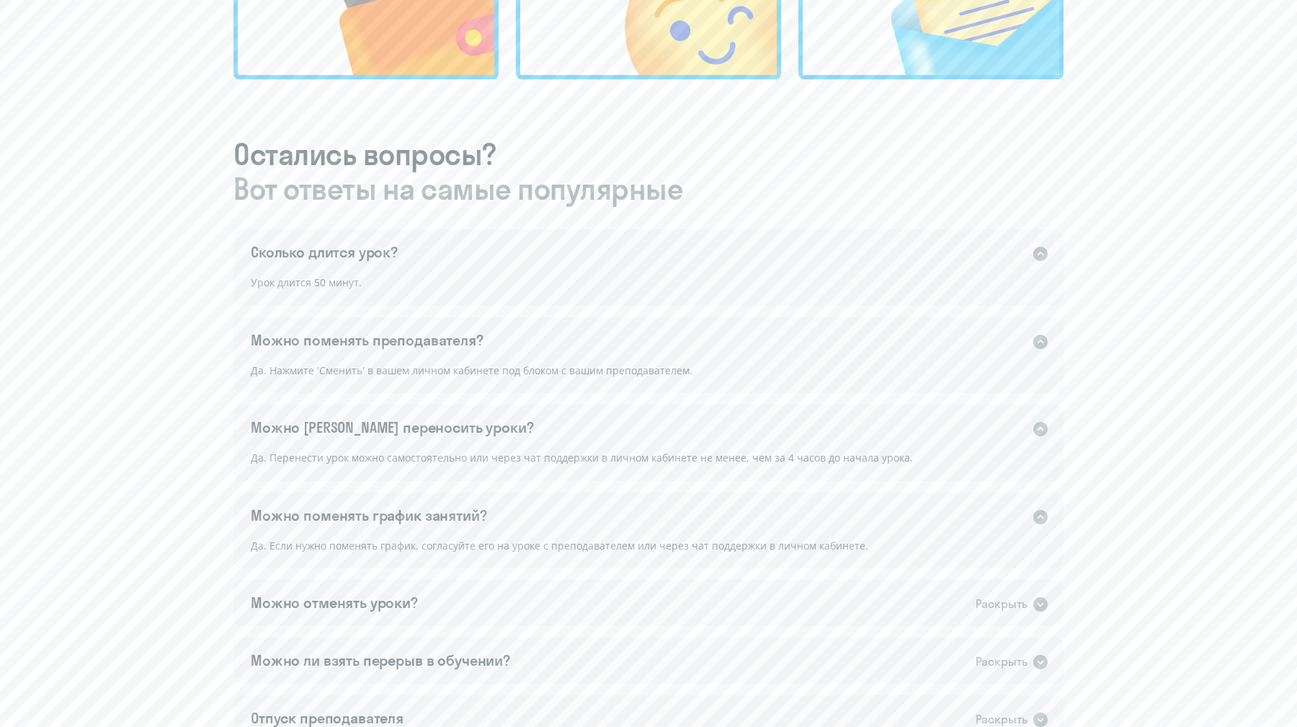
scroll to position [692, 0]
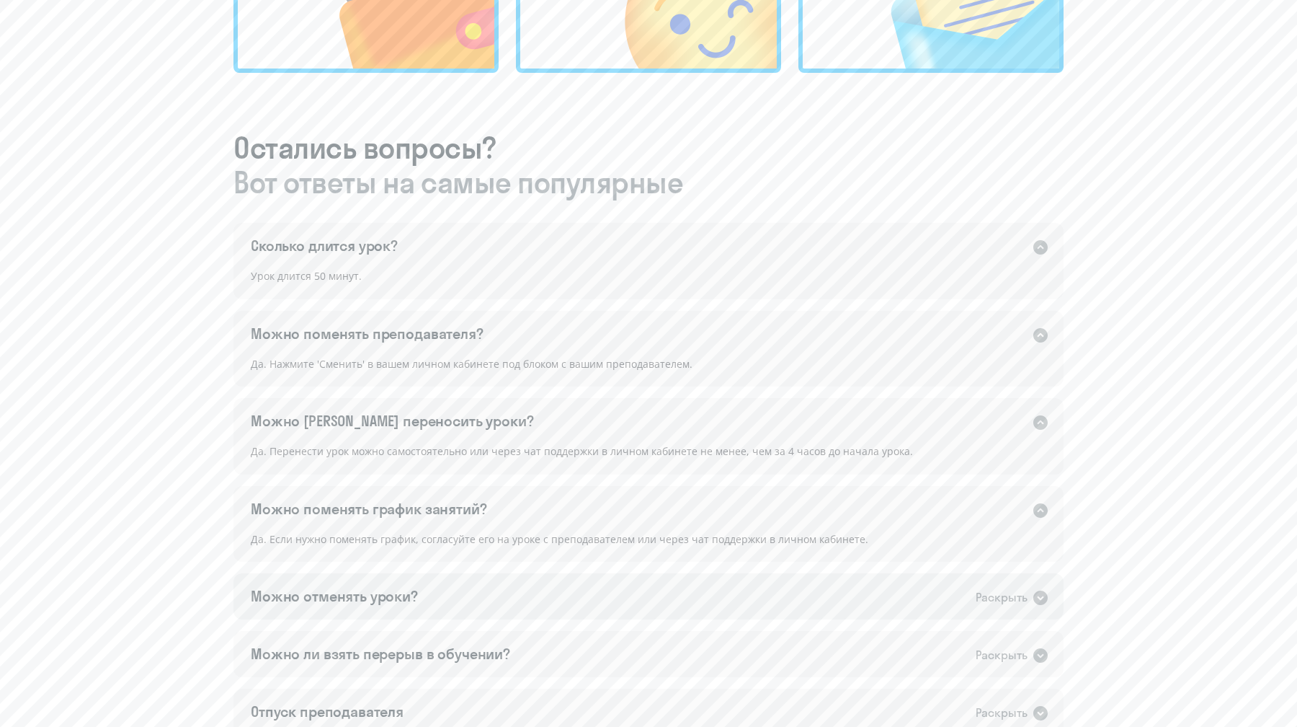
click at [936, 585] on div "Можно отменять уроки? Раскрыть" at bounding box center [649, 596] width 830 height 46
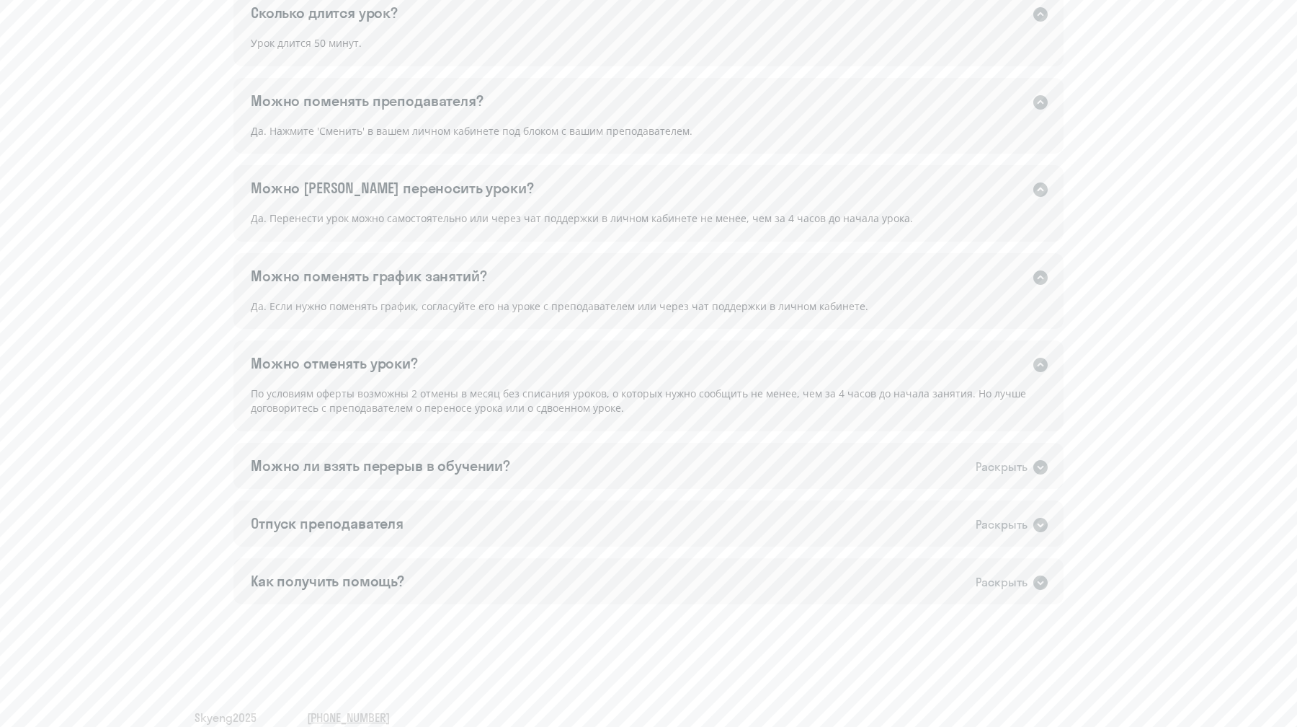
scroll to position [945, 0]
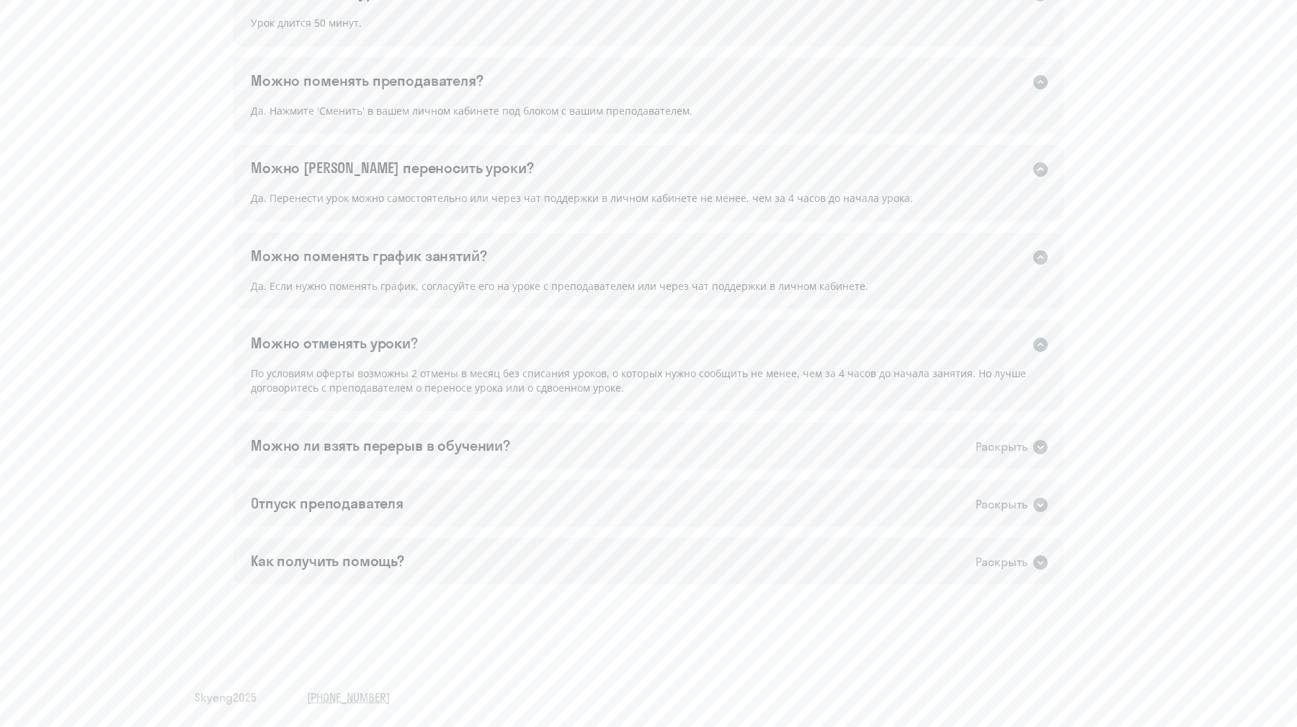
click at [1062, 476] on div "Сколько длится урок? Раскрыть Урок длится 50 минут. Можно поменять преподавател…" at bounding box center [649, 277] width 830 height 614
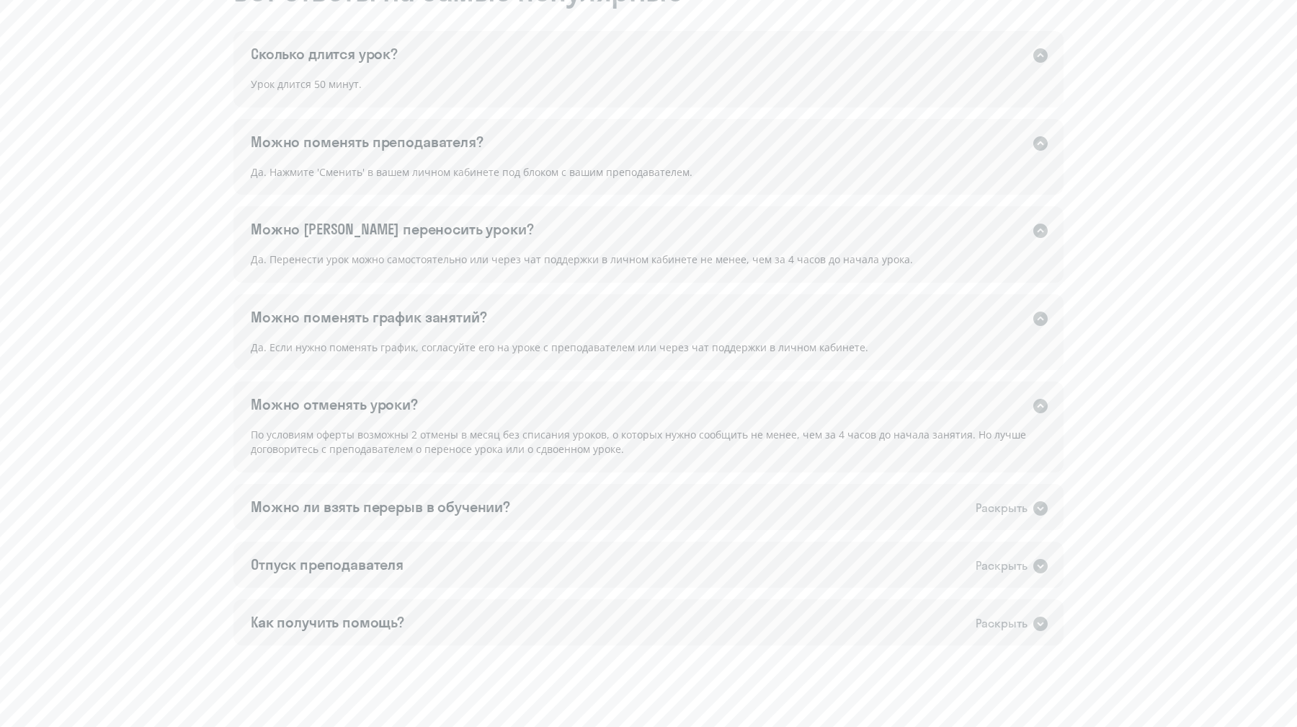
scroll to position [876, 0]
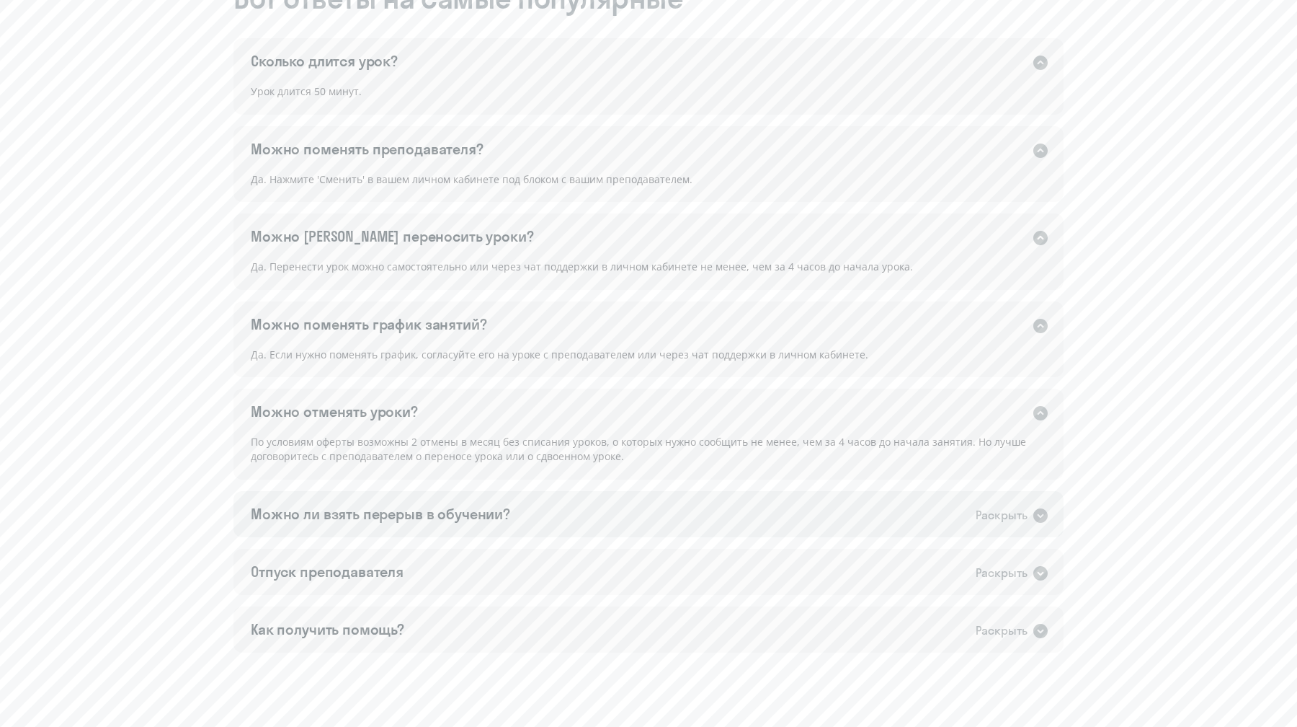
click at [1047, 510] on icon at bounding box center [1040, 515] width 17 height 17
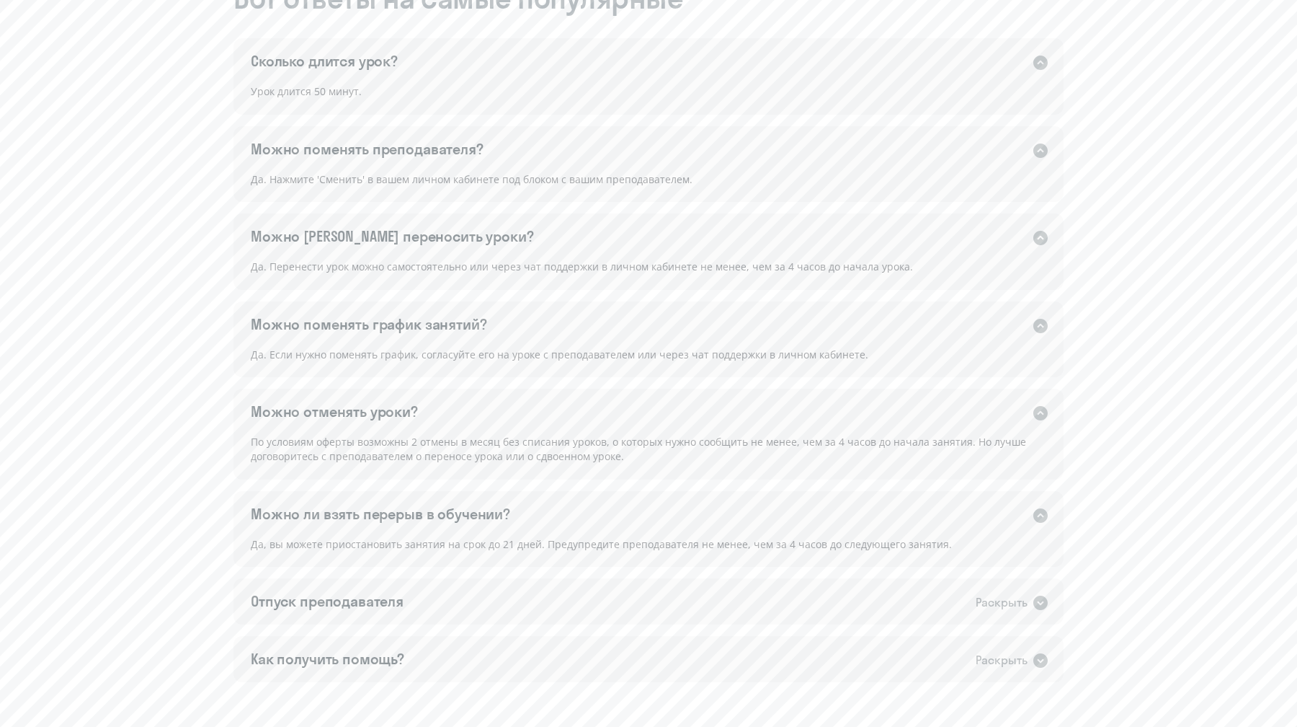
click at [1042, 510] on icon at bounding box center [1041, 515] width 14 height 14
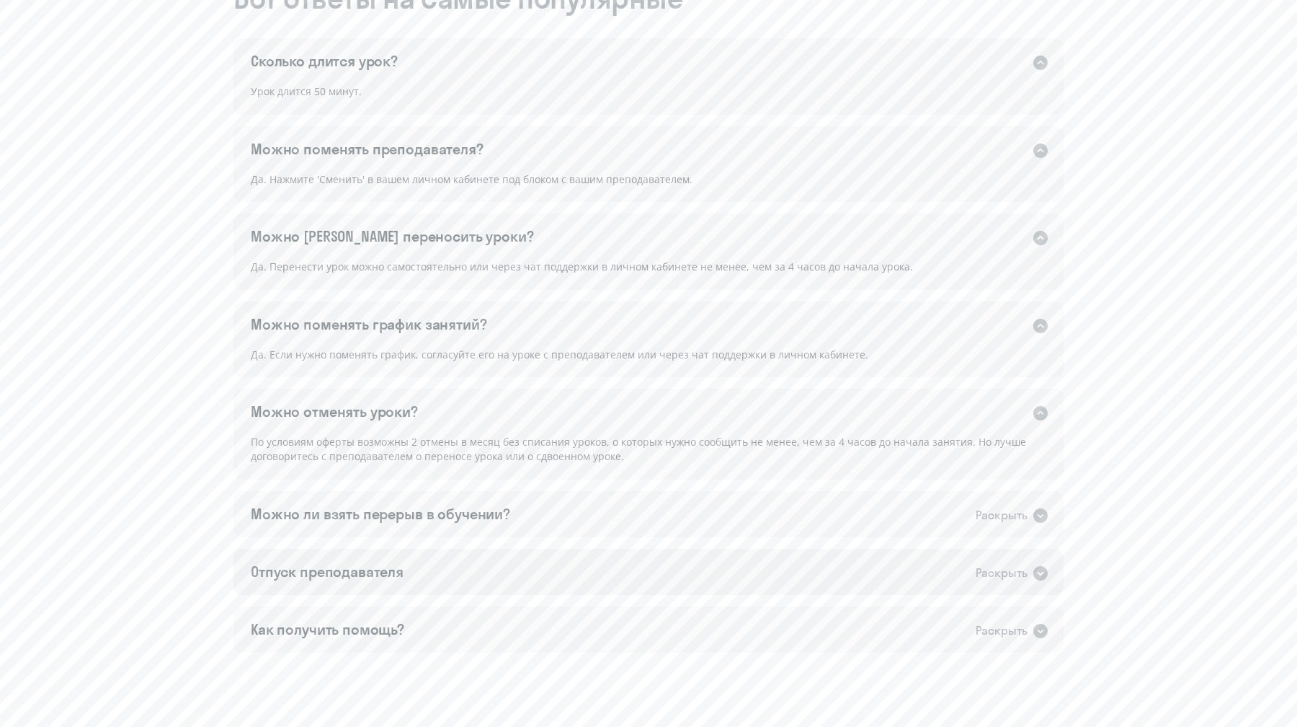
click at [1032, 565] on icon at bounding box center [1040, 572] width 17 height 17
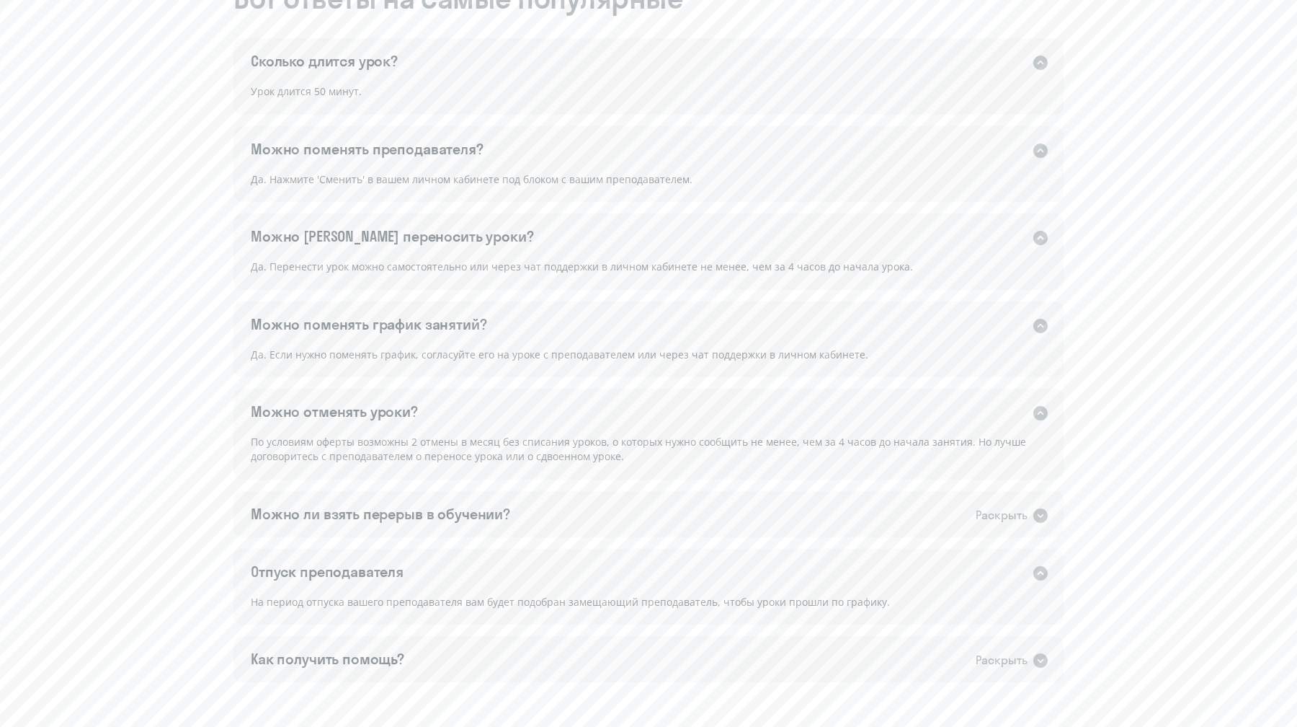
click at [1041, 581] on div "Отпуск преподавателя Раскрыть" at bounding box center [649, 571] width 830 height 46
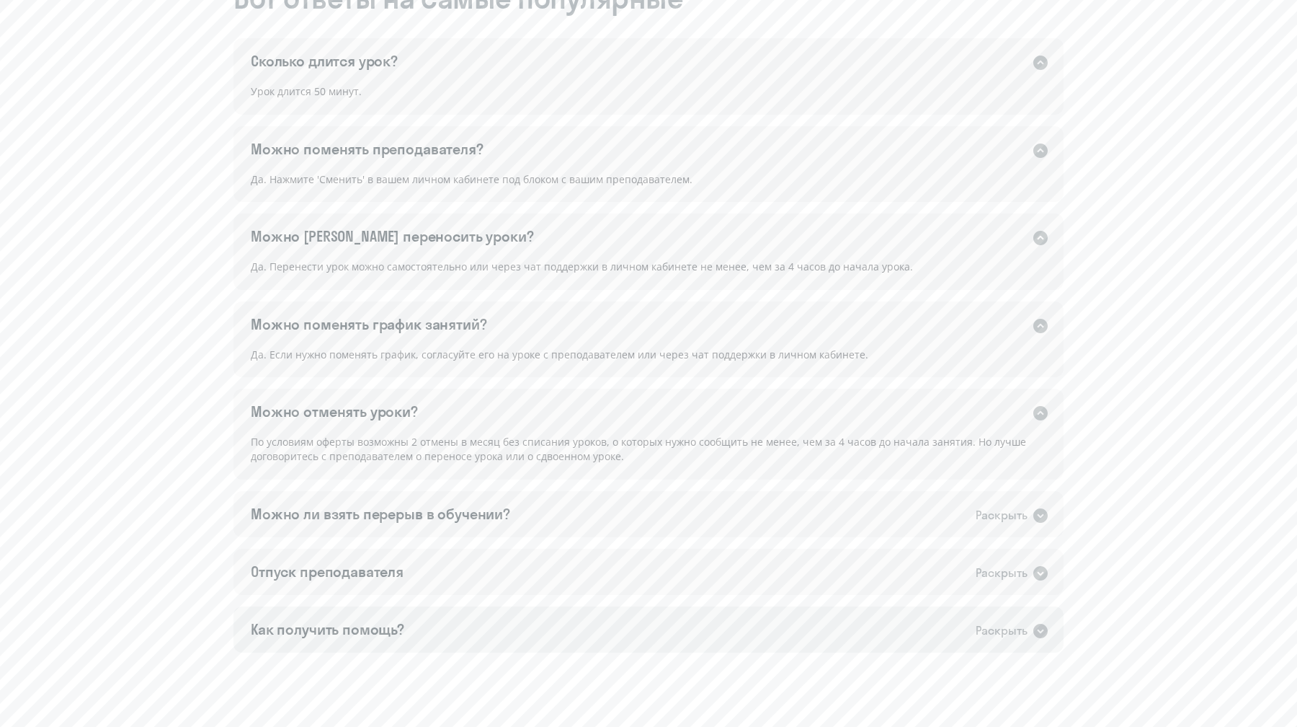
click at [1037, 613] on div "Как получить помощь? Раскрыть" at bounding box center [649, 629] width 830 height 46
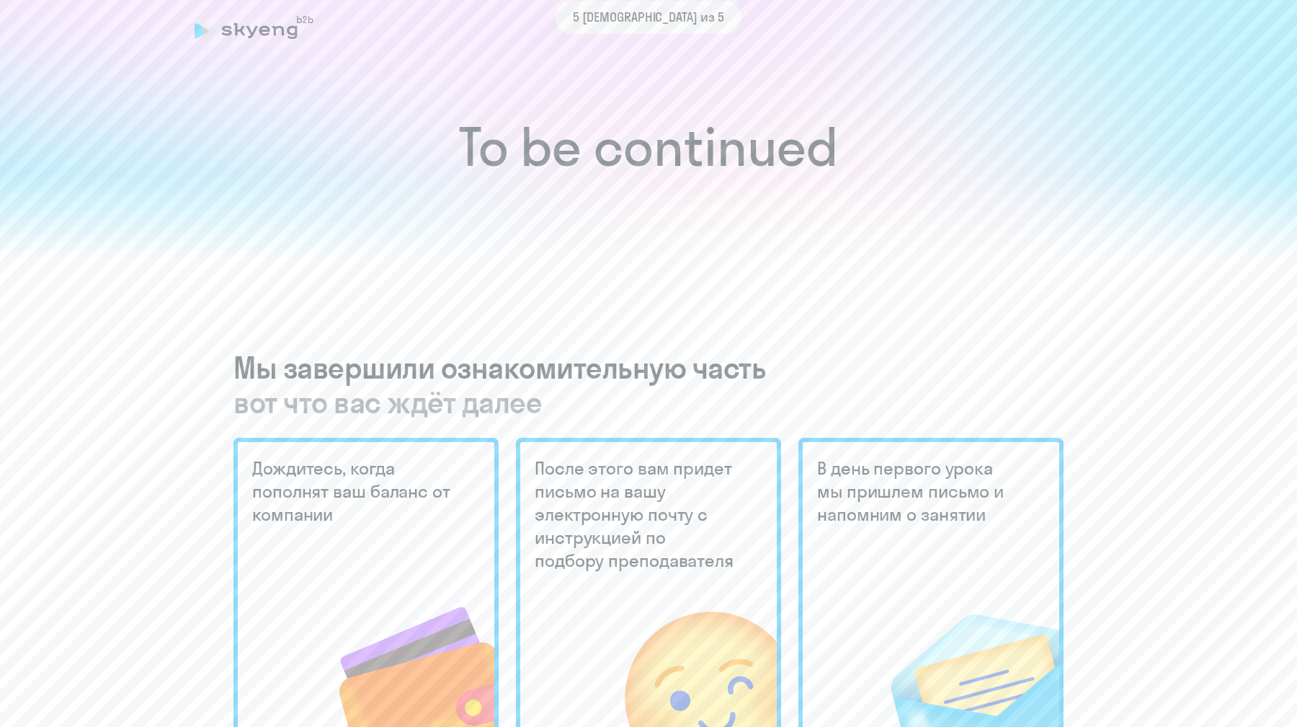
scroll to position [0, 0]
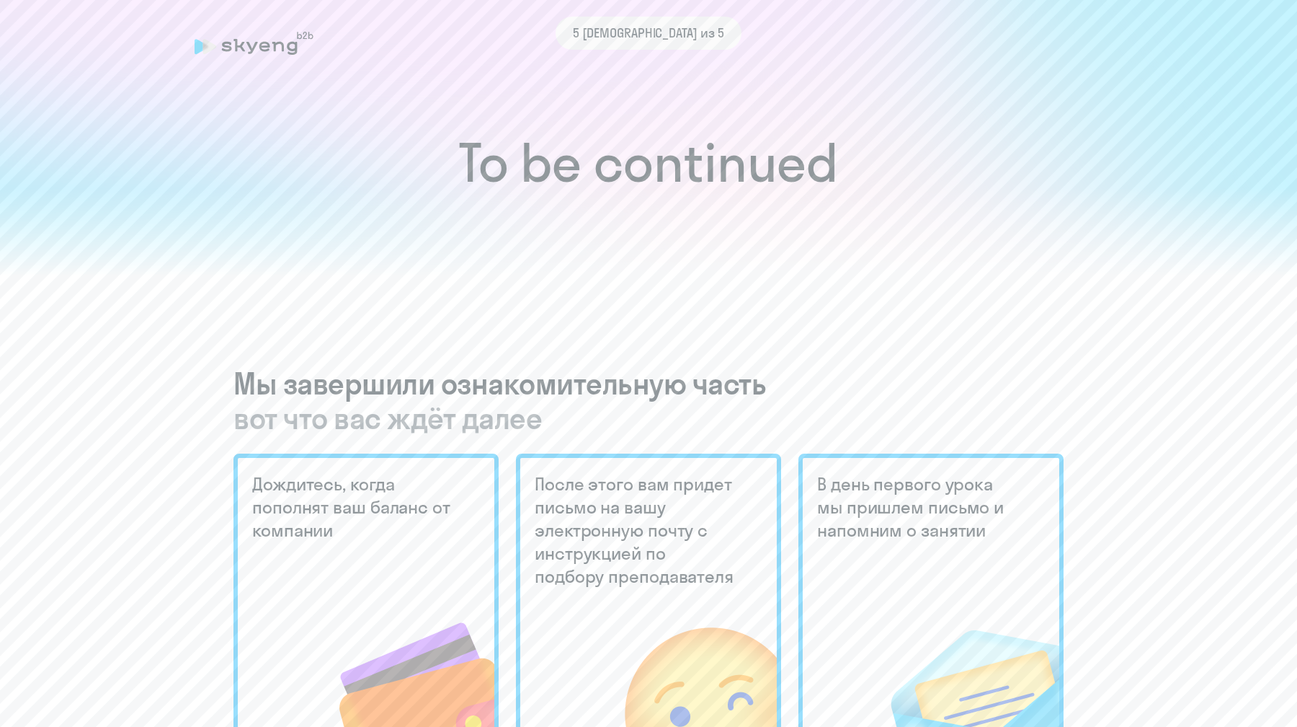
click at [285, 30] on div "5 [DEMOGRAPHIC_DATA] из 5" at bounding box center [649, 33] width 908 height 33
click at [279, 45] on div "5 [DEMOGRAPHIC_DATA] из 5" at bounding box center [649, 33] width 908 height 33
drag, startPoint x: 281, startPoint y: 50, endPoint x: 272, endPoint y: 50, distance: 8.6
click at [276, 50] on icon at bounding box center [254, 43] width 119 height 23
click at [202, 40] on div "5 [DEMOGRAPHIC_DATA] из 5" at bounding box center [649, 33] width 908 height 33
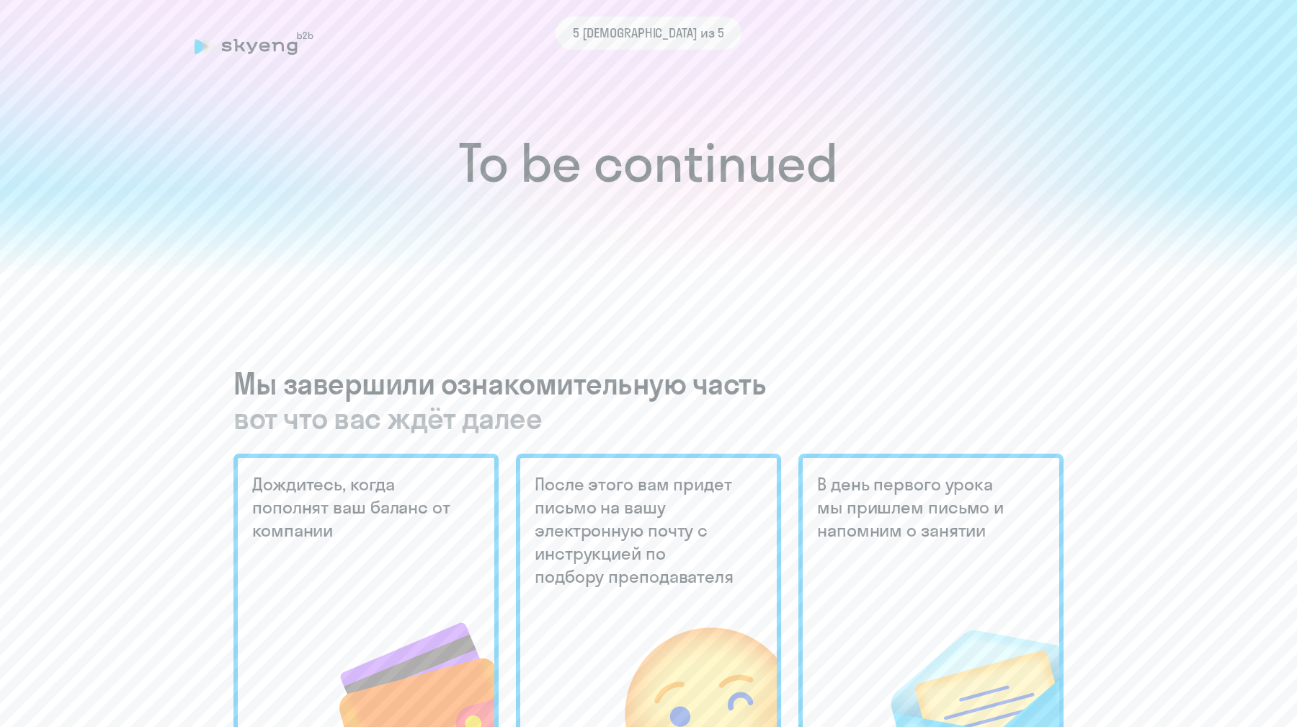
click at [242, 45] on div "5 [DEMOGRAPHIC_DATA] из 5" at bounding box center [649, 33] width 908 height 33
click at [265, 35] on div "5 [DEMOGRAPHIC_DATA] из 5" at bounding box center [649, 33] width 908 height 33
click at [264, 41] on div "5 [DEMOGRAPHIC_DATA] из 5" at bounding box center [649, 33] width 908 height 33
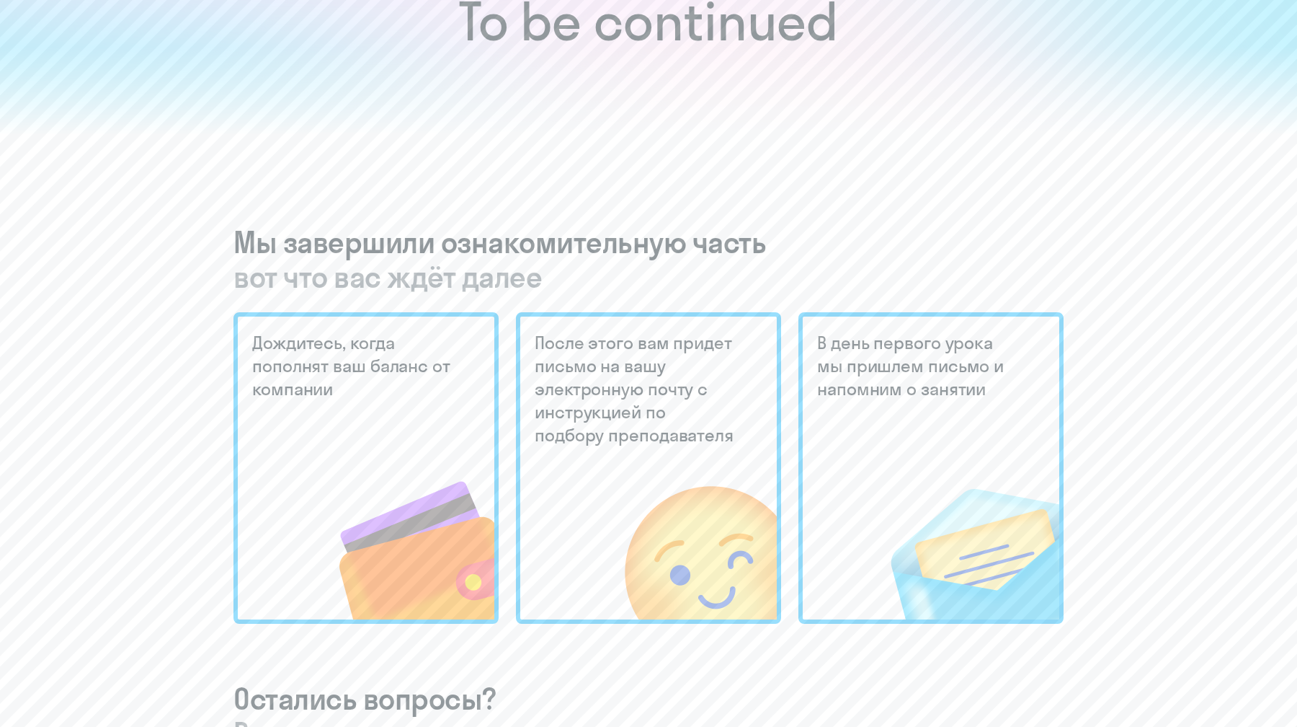
scroll to position [110, 0]
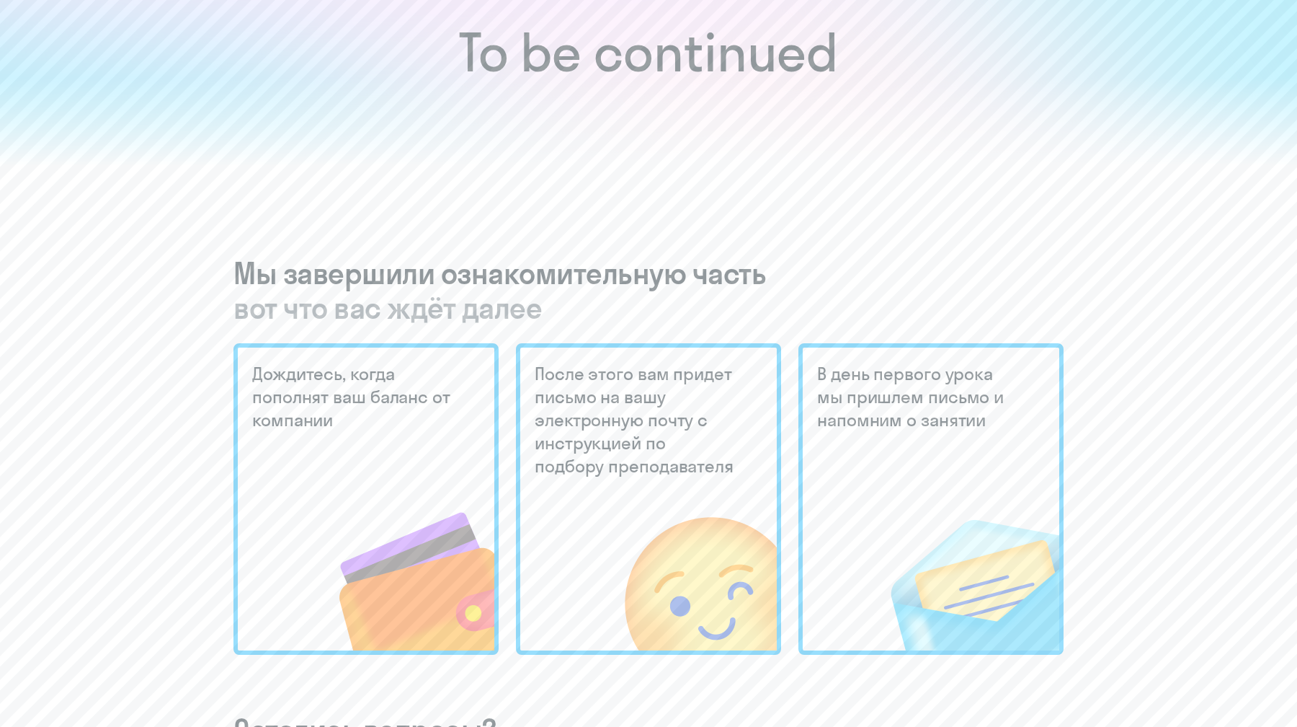
click at [396, 367] on h5 "Дождитесь, когда пополнят ваш баланс от компании" at bounding box center [353, 396] width 203 height 69
